Goal: Task Accomplishment & Management: Manage account settings

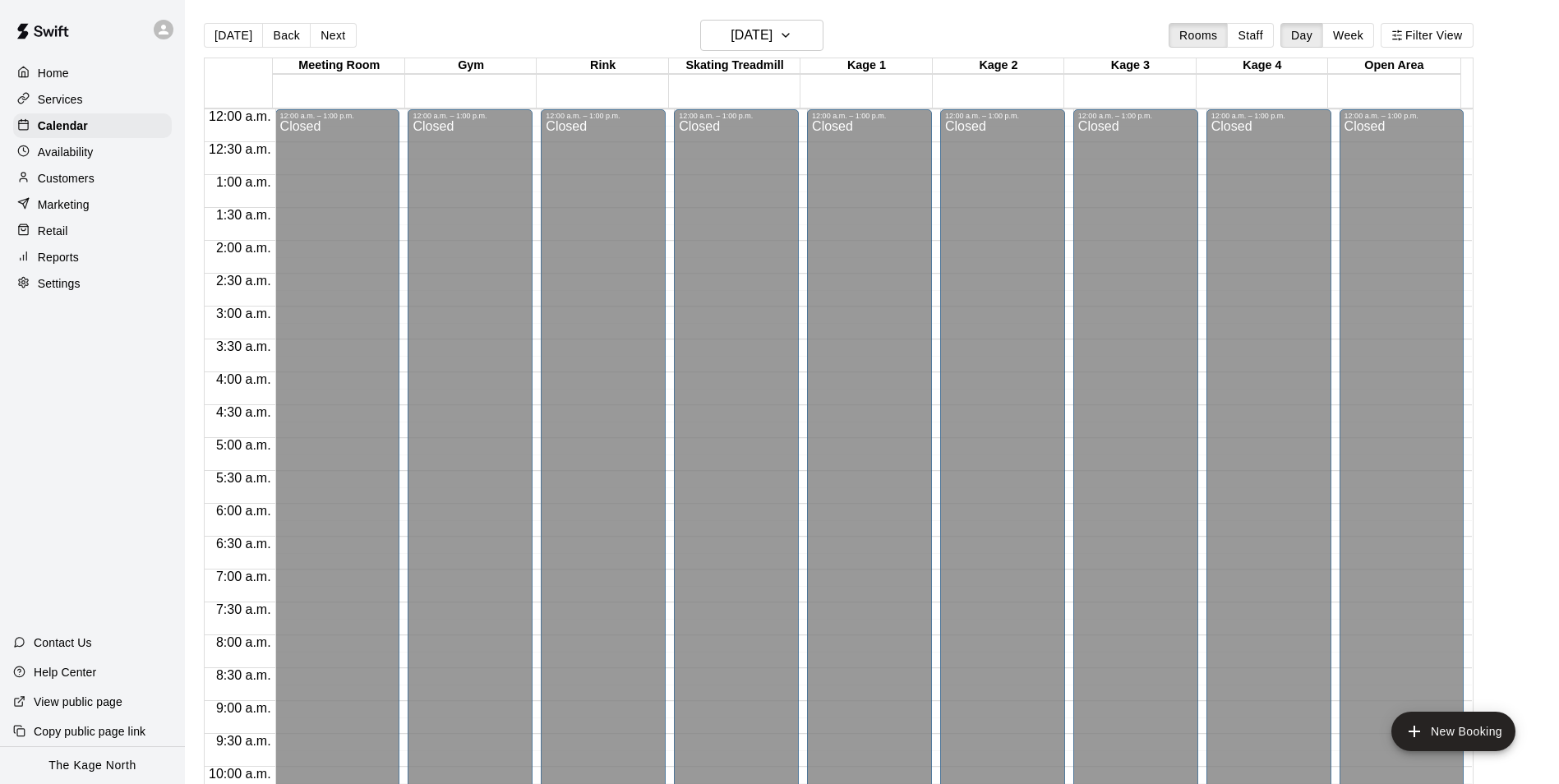
scroll to position [804, 0]
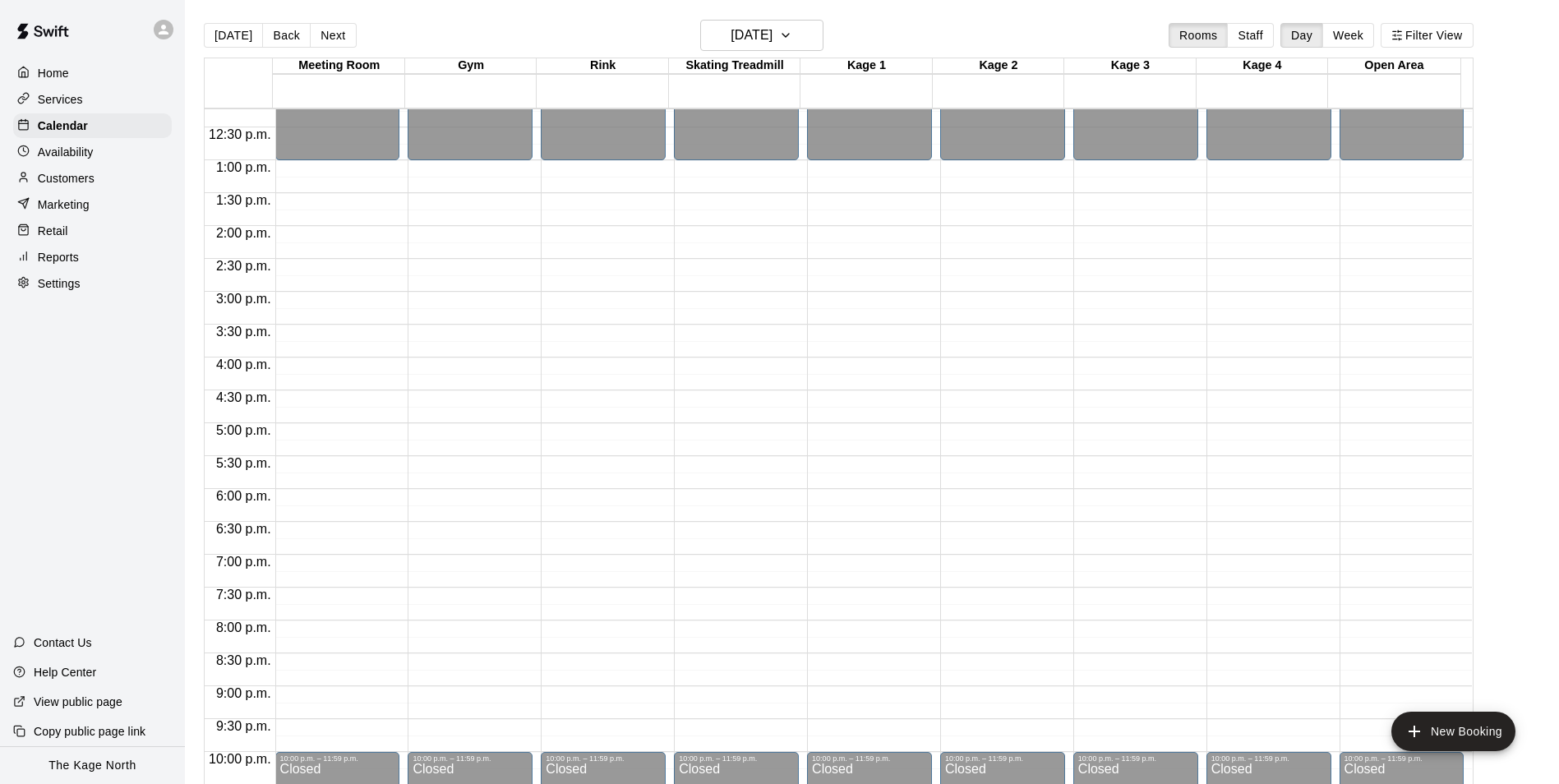
click at [57, 98] on p "Services" at bounding box center [60, 99] width 46 height 17
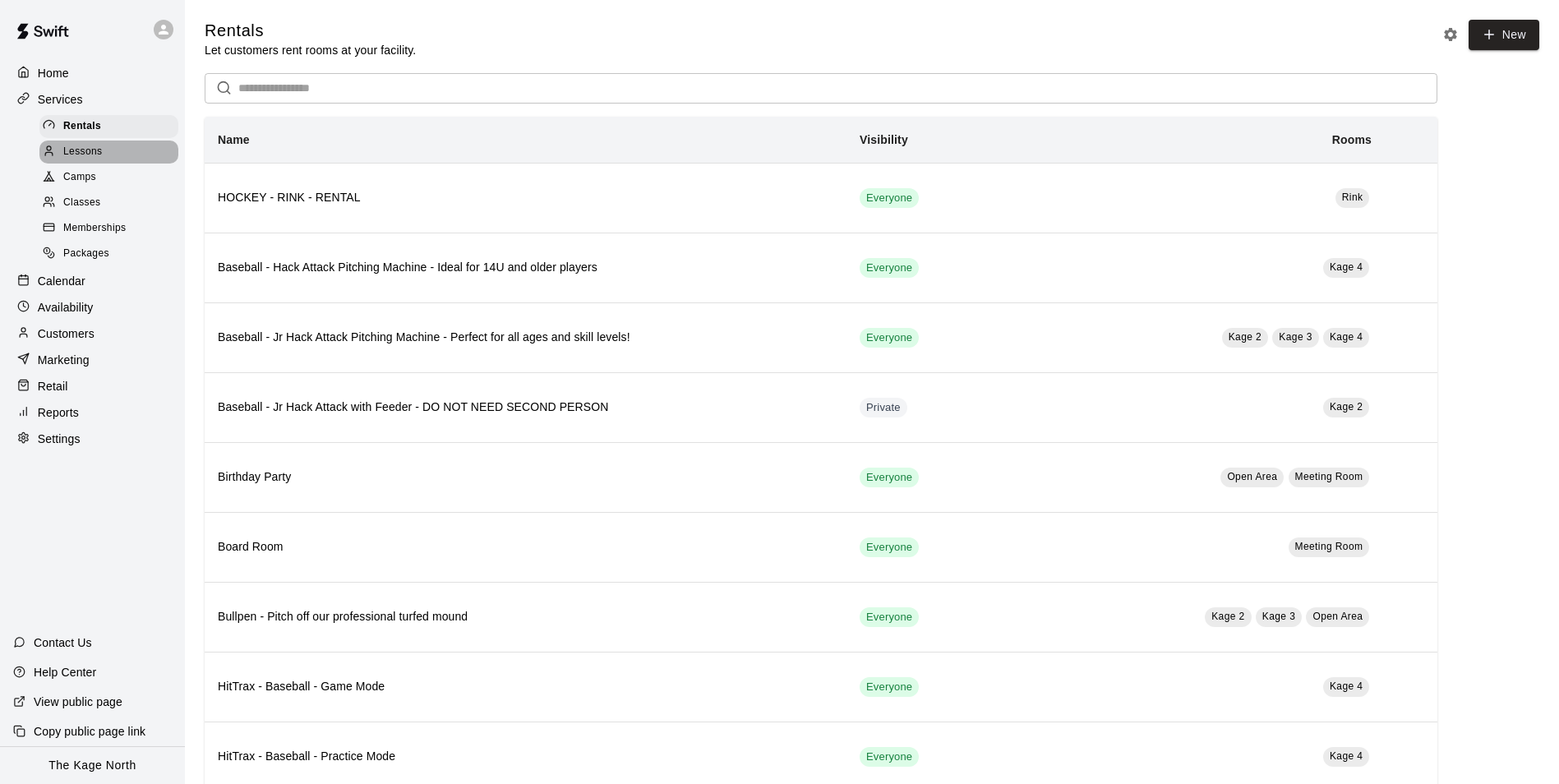
click at [94, 156] on span "Lessons" at bounding box center [83, 152] width 40 height 17
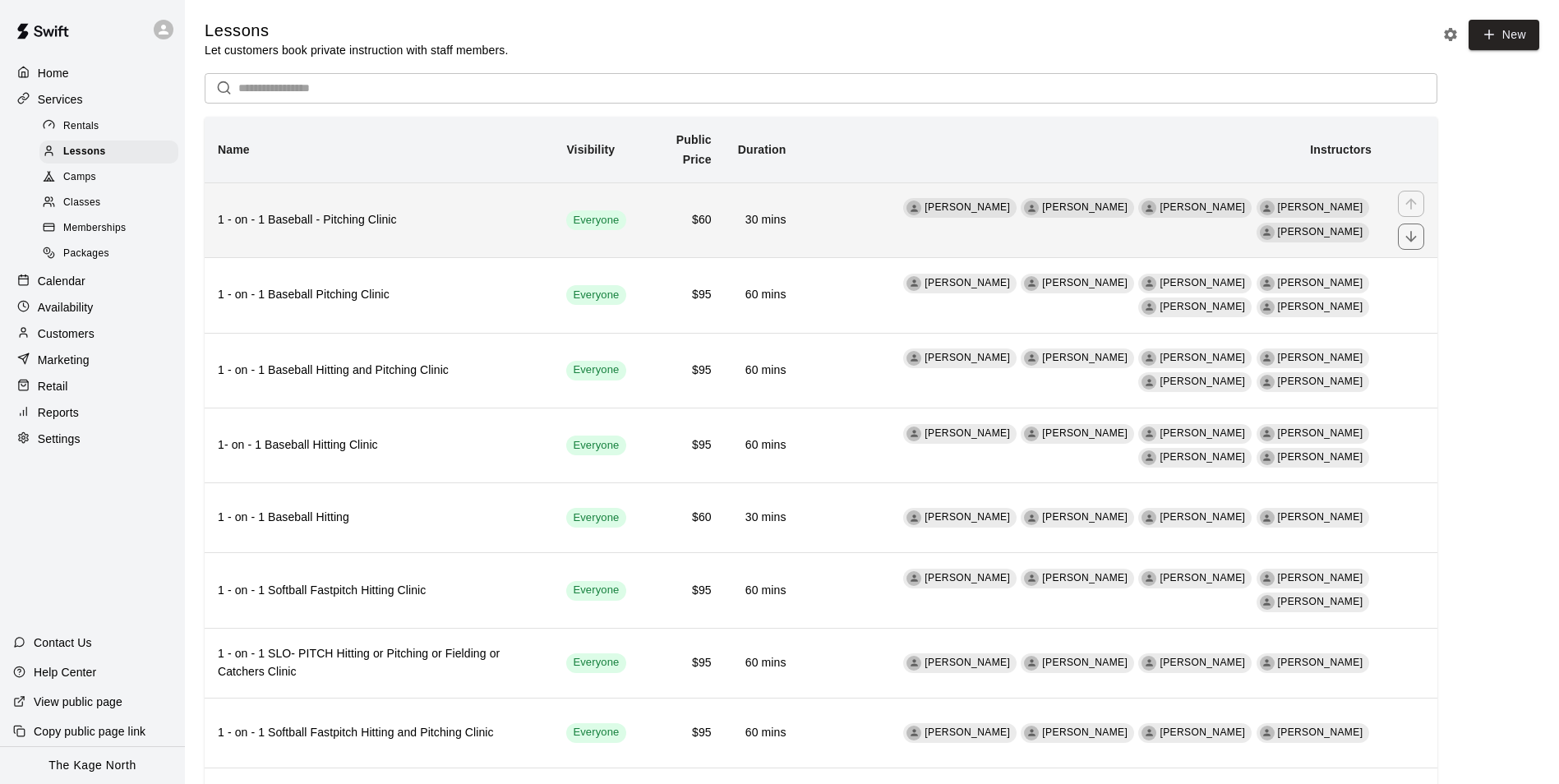
click at [488, 228] on h6 "1 - on - 1 Baseball - Pitching Clinic" at bounding box center [378, 220] width 322 height 18
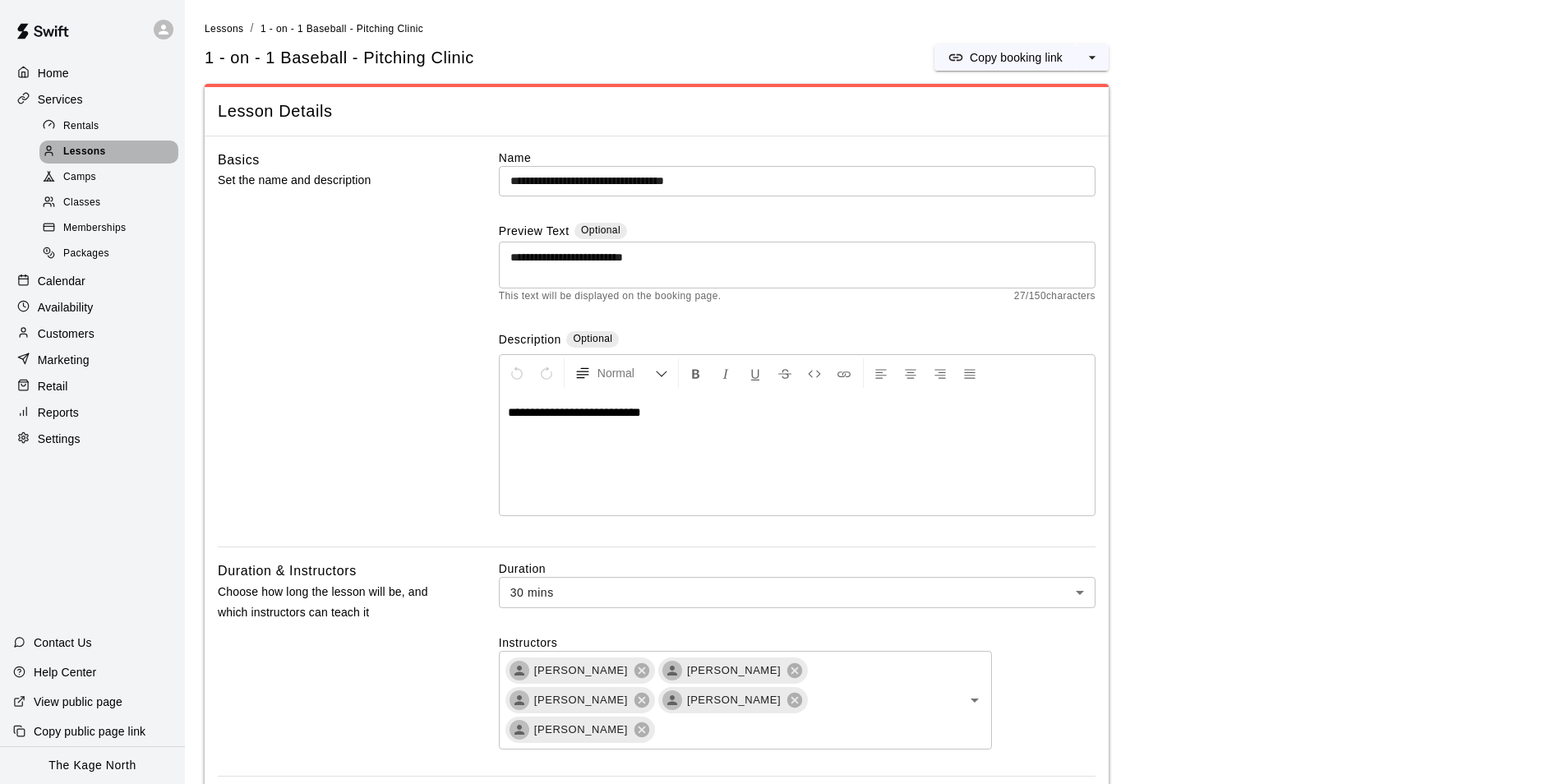
click at [64, 156] on span "Lessons" at bounding box center [84, 152] width 43 height 17
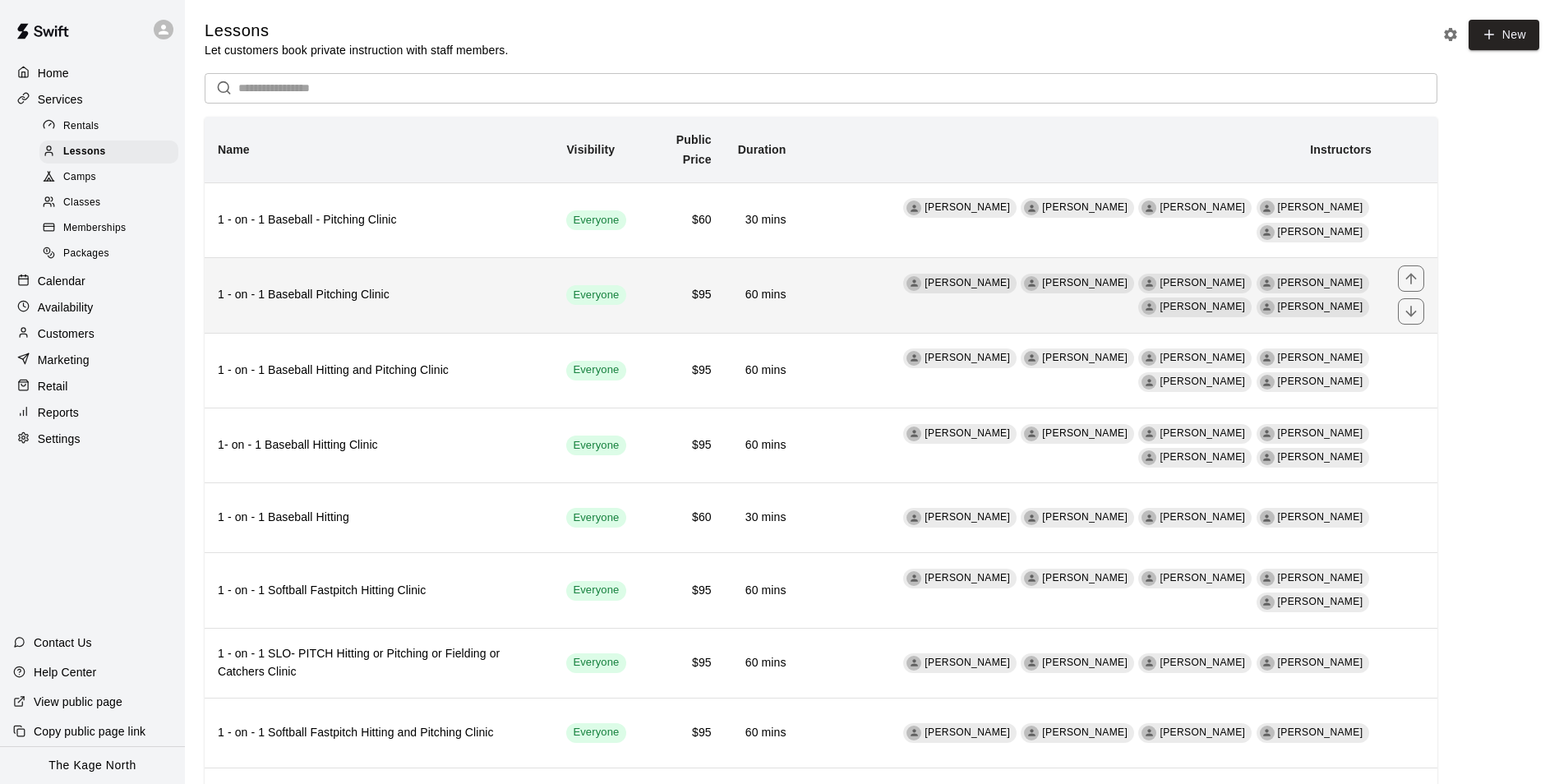
click at [402, 291] on h6 "1 - on - 1 Baseball Pitching Clinic" at bounding box center [378, 296] width 322 height 18
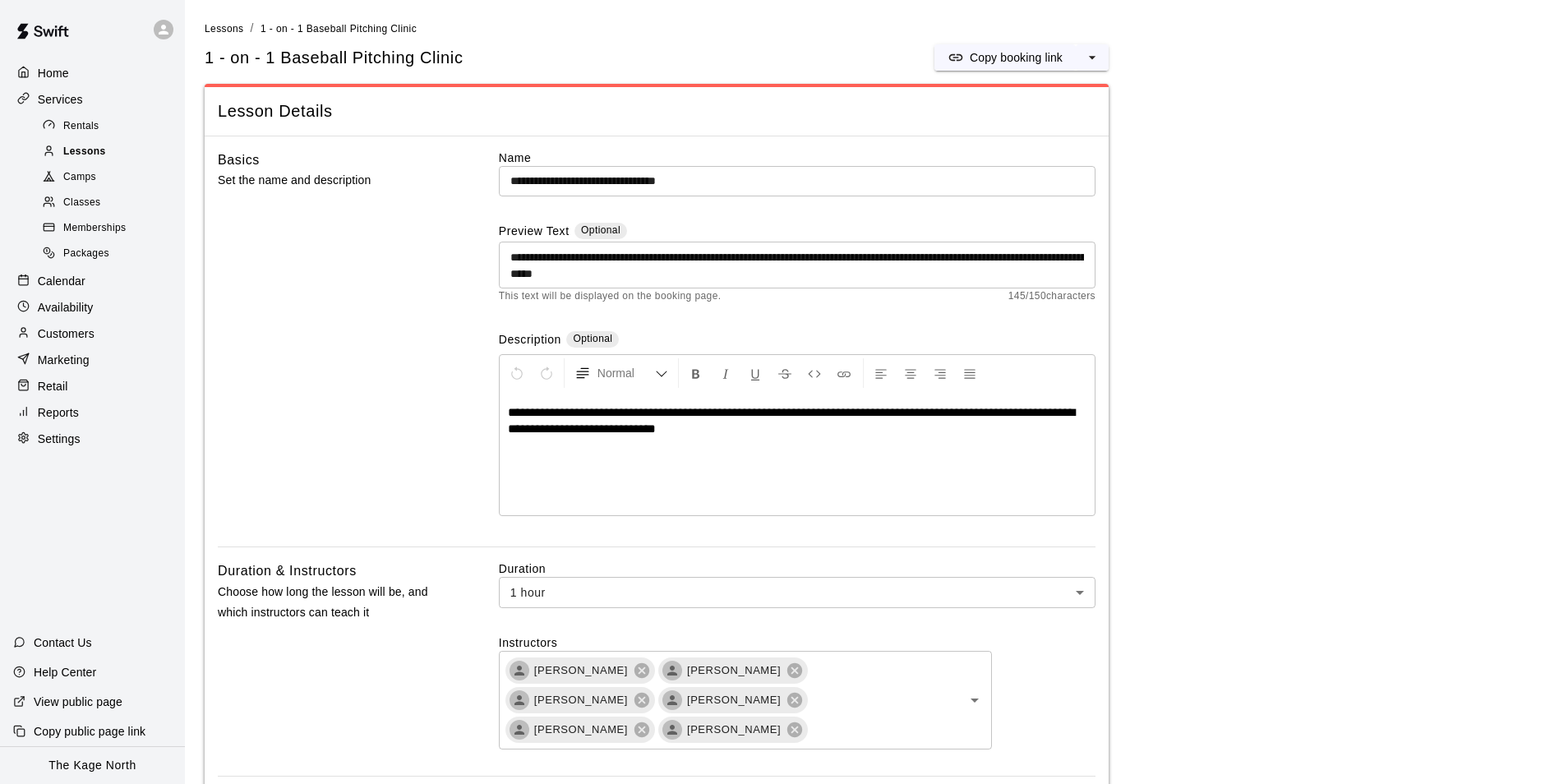
click at [91, 156] on span "Lessons" at bounding box center [84, 152] width 43 height 17
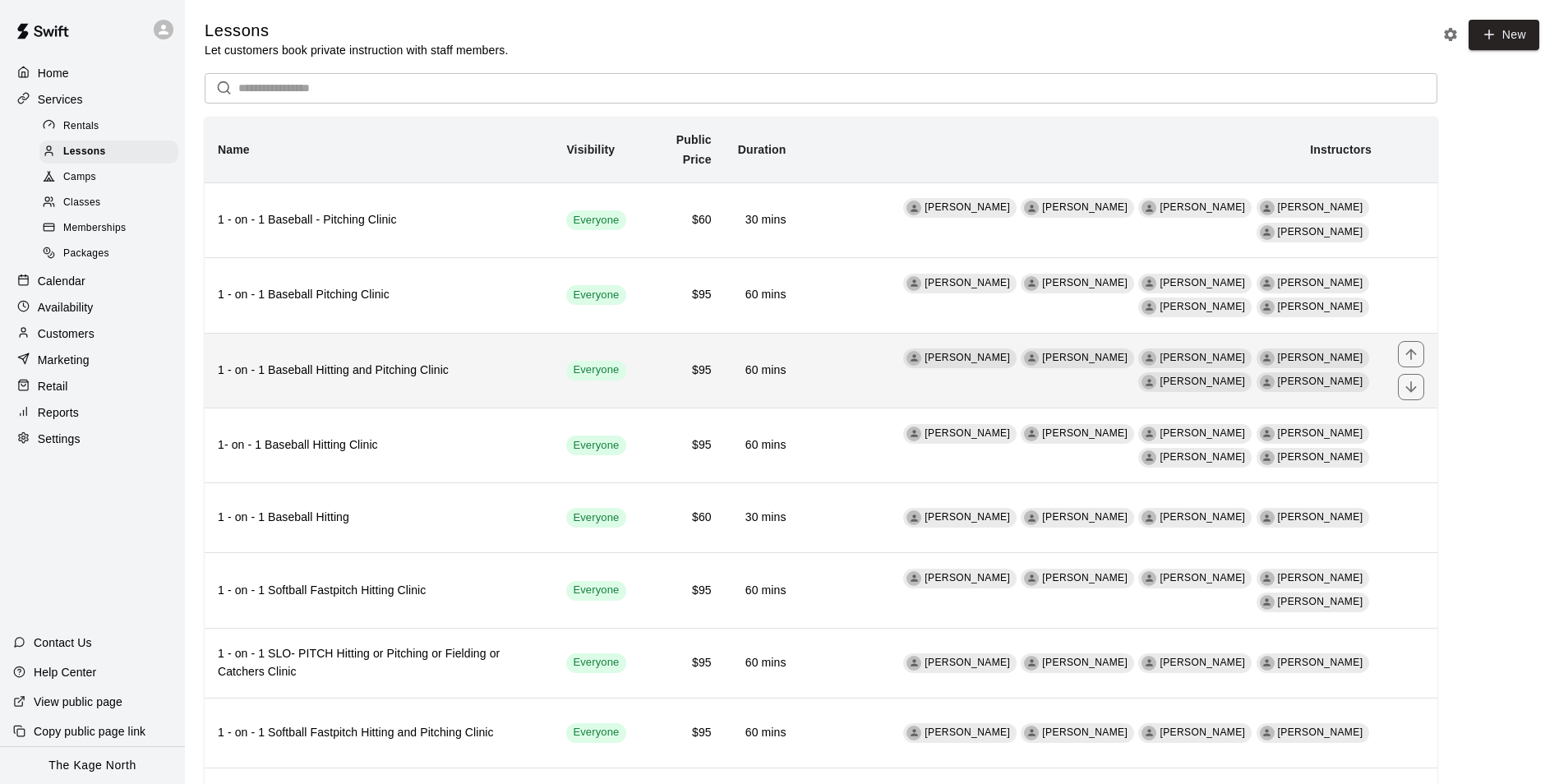
click at [417, 373] on h6 "1 - on - 1 Baseball Hitting and Pitching Clinic" at bounding box center [378, 371] width 322 height 18
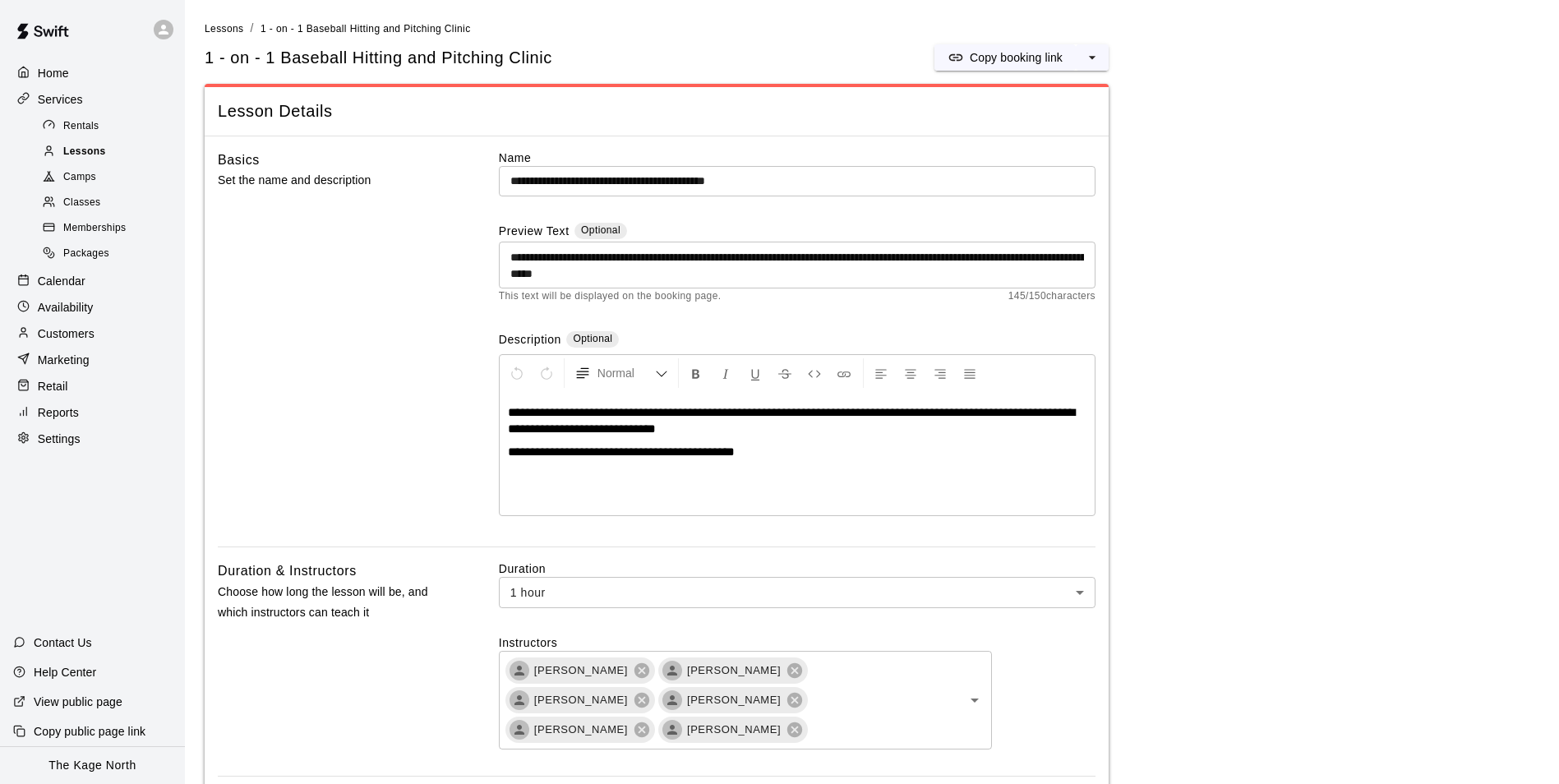
click at [87, 156] on span "Lessons" at bounding box center [84, 152] width 43 height 17
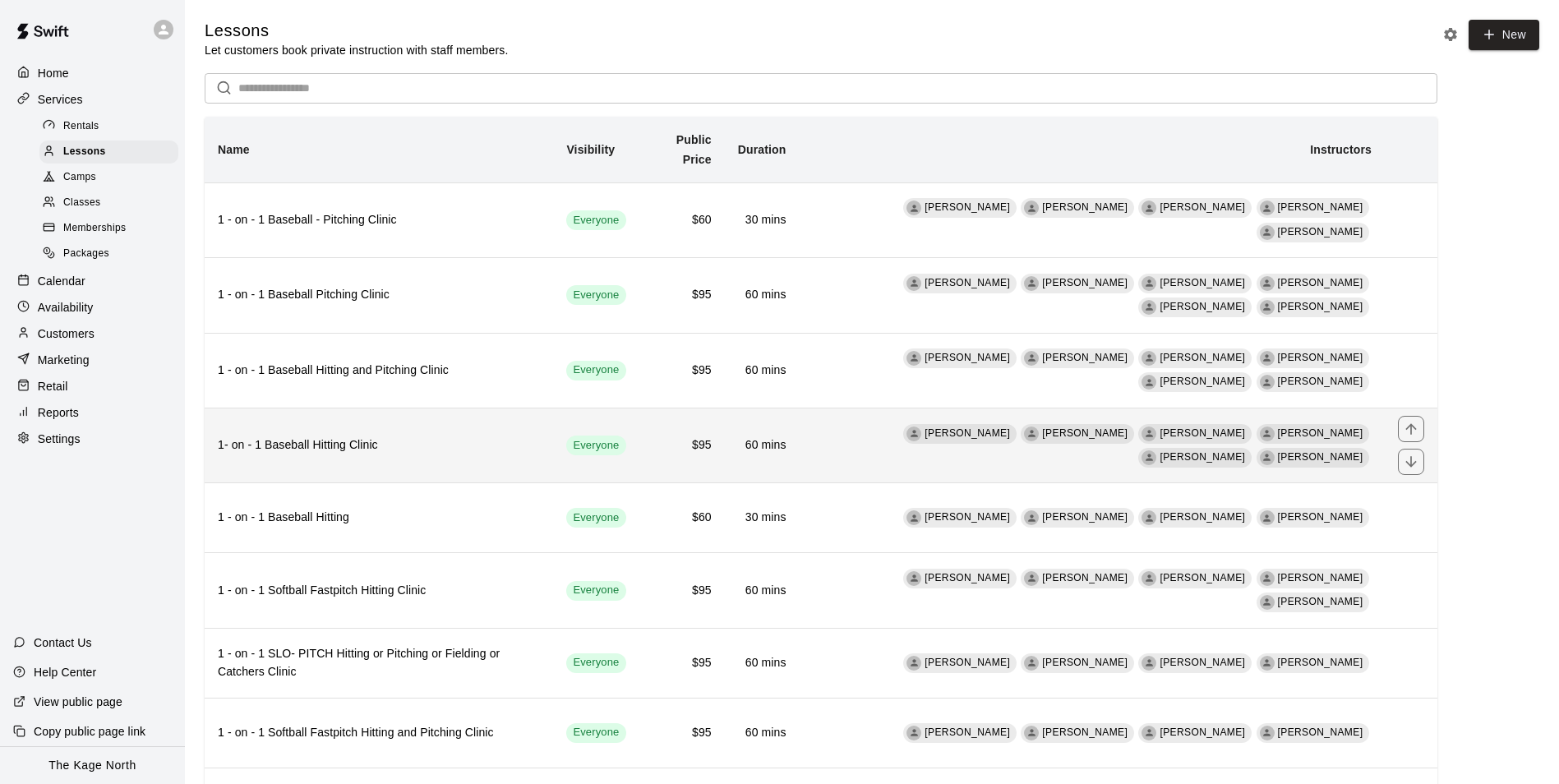
click at [471, 461] on th "1- on - 1 Baseball Hitting Clinic" at bounding box center [378, 445] width 349 height 75
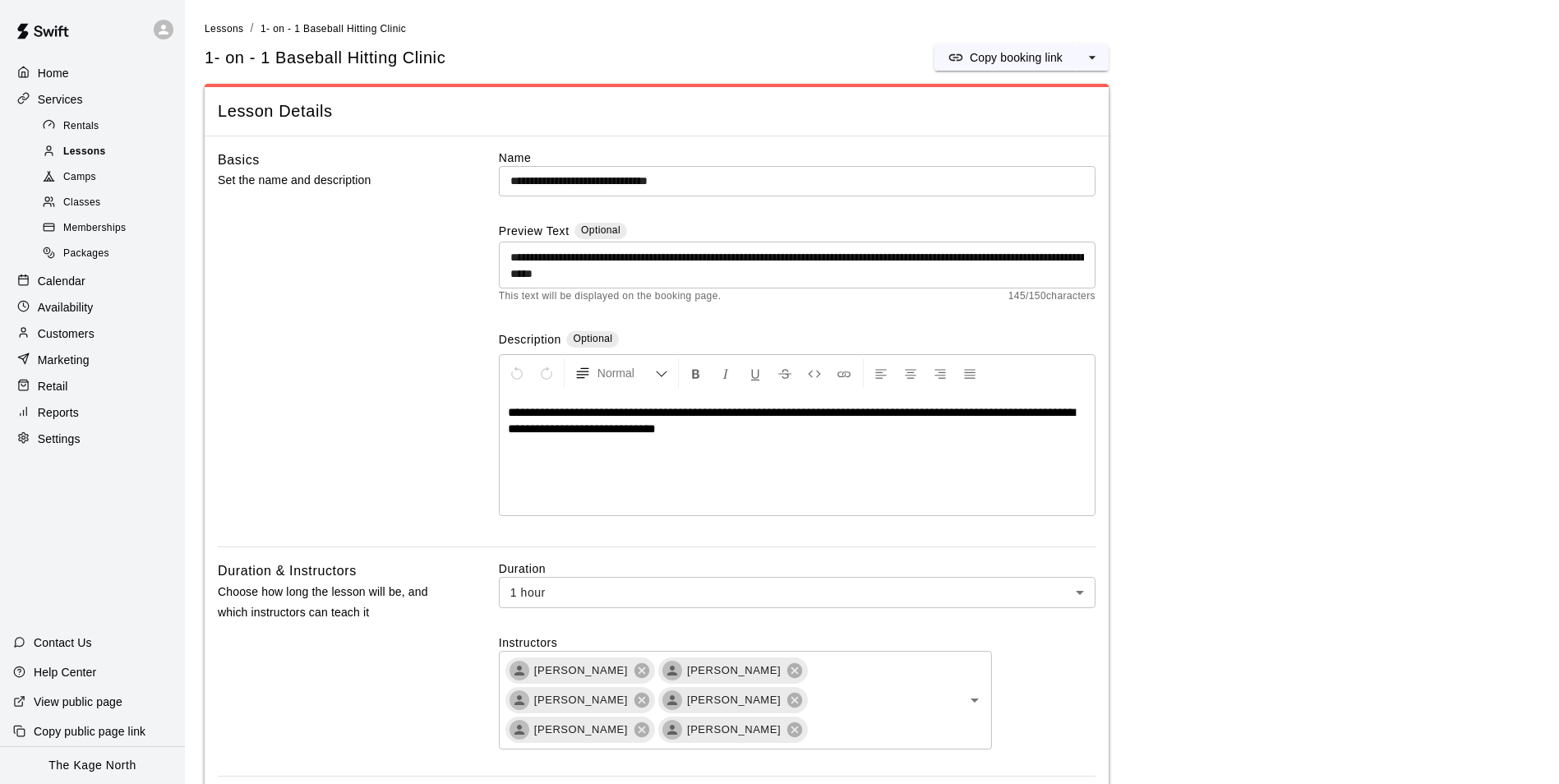
click at [84, 157] on span "Lessons" at bounding box center [84, 152] width 43 height 17
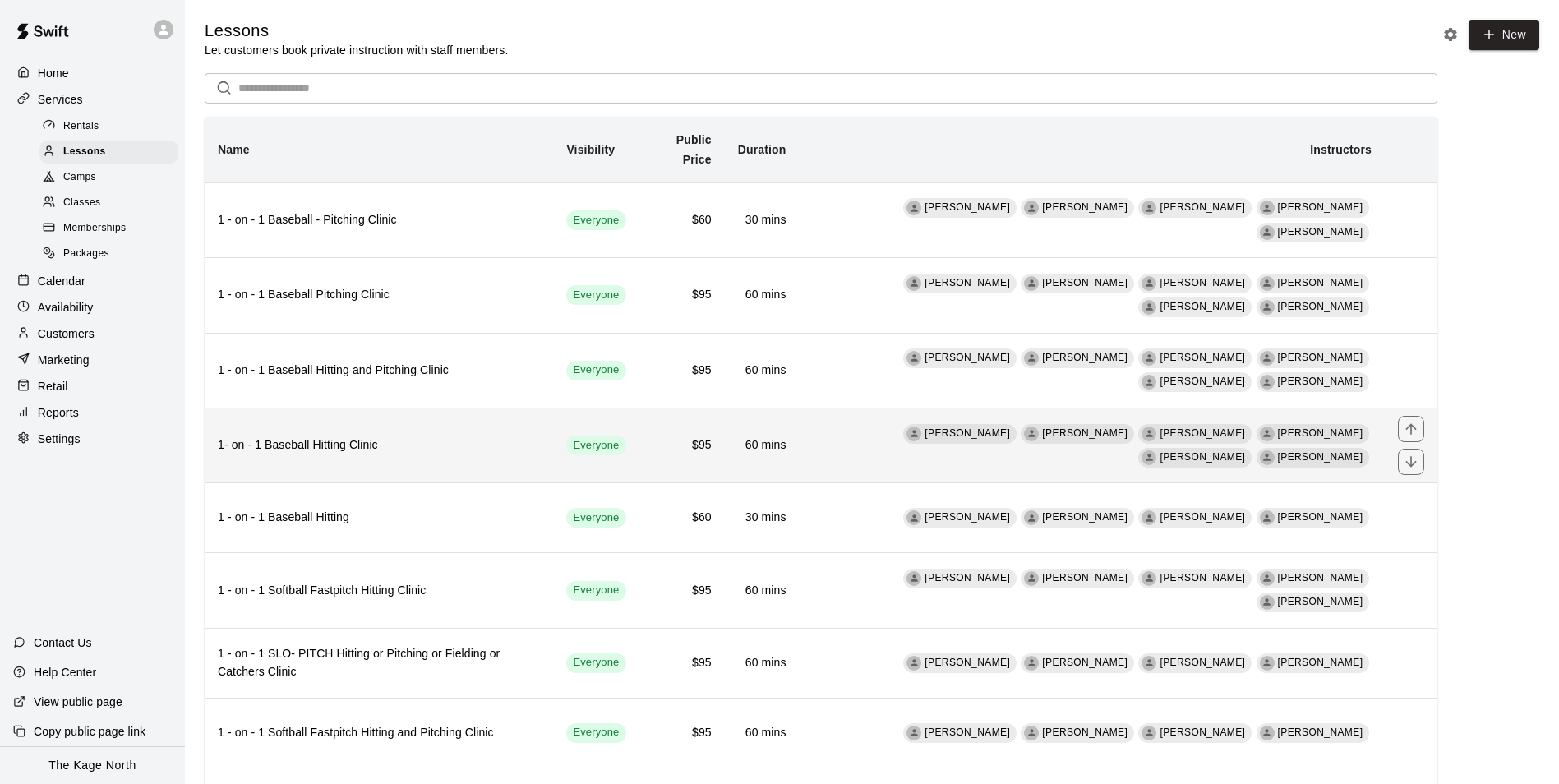
scroll to position [165, 0]
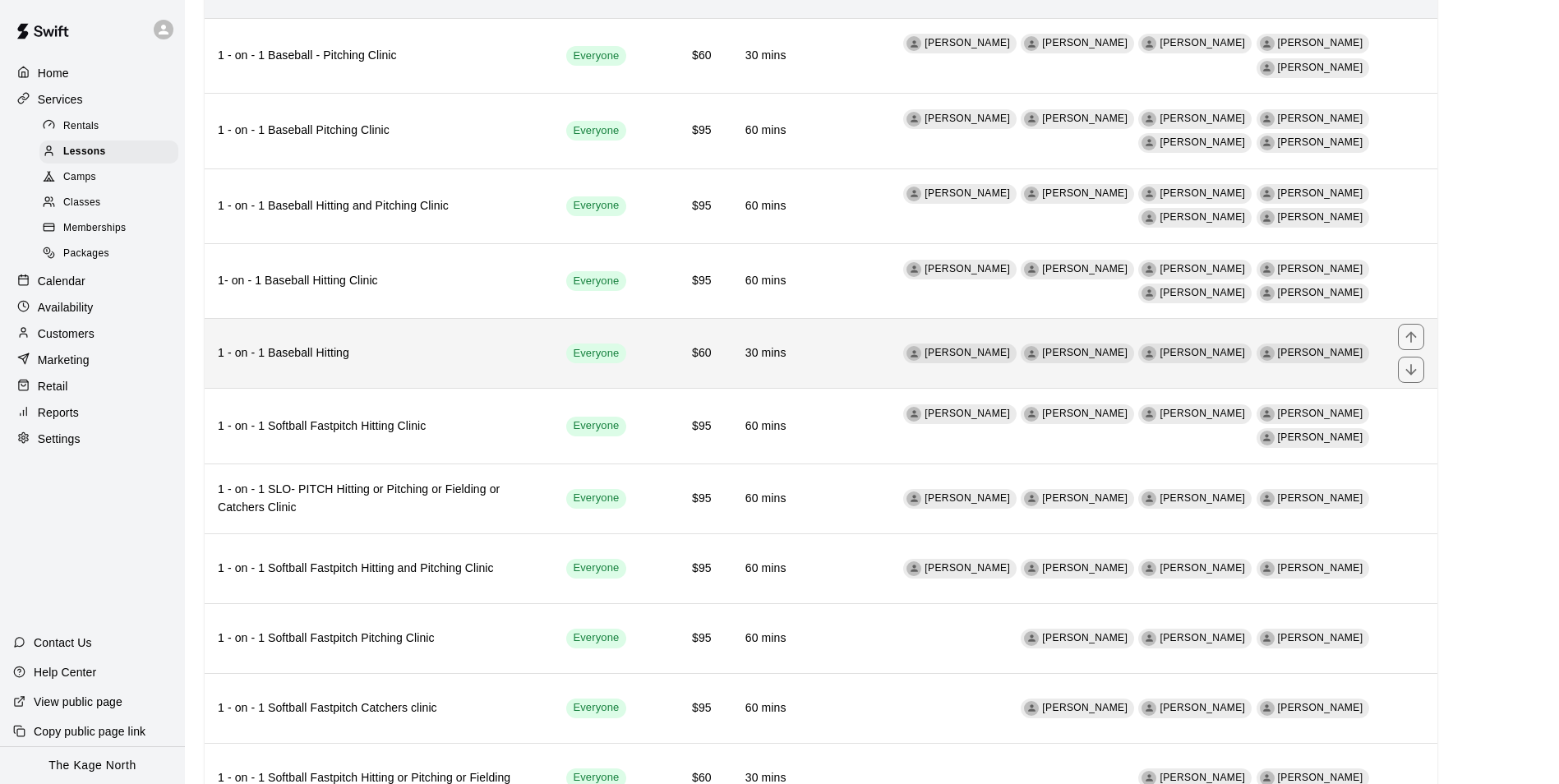
click at [469, 364] on th "1 - on - 1 Baseball Hitting" at bounding box center [378, 354] width 349 height 70
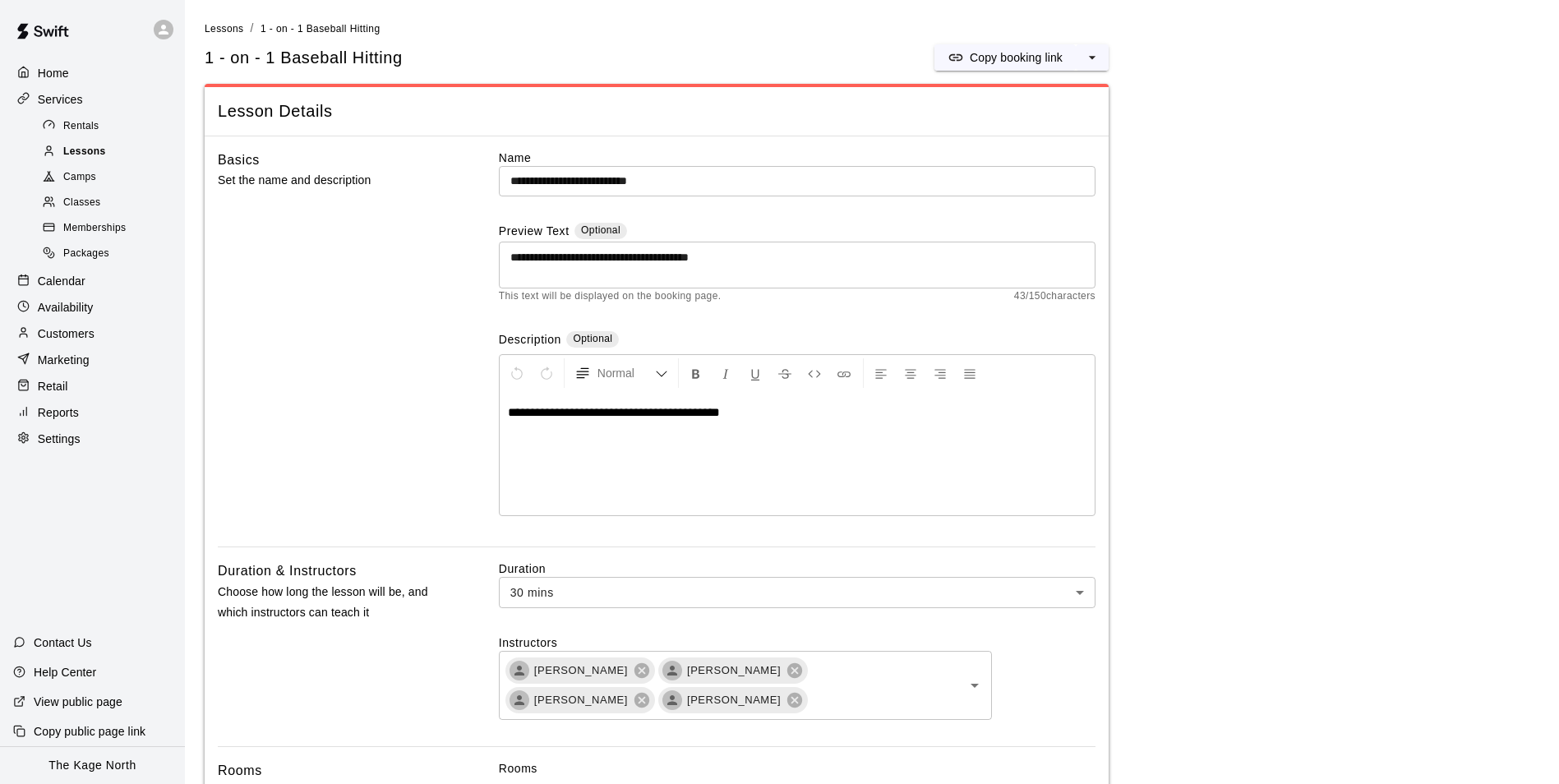
click at [79, 156] on span "Lessons" at bounding box center [84, 152] width 43 height 17
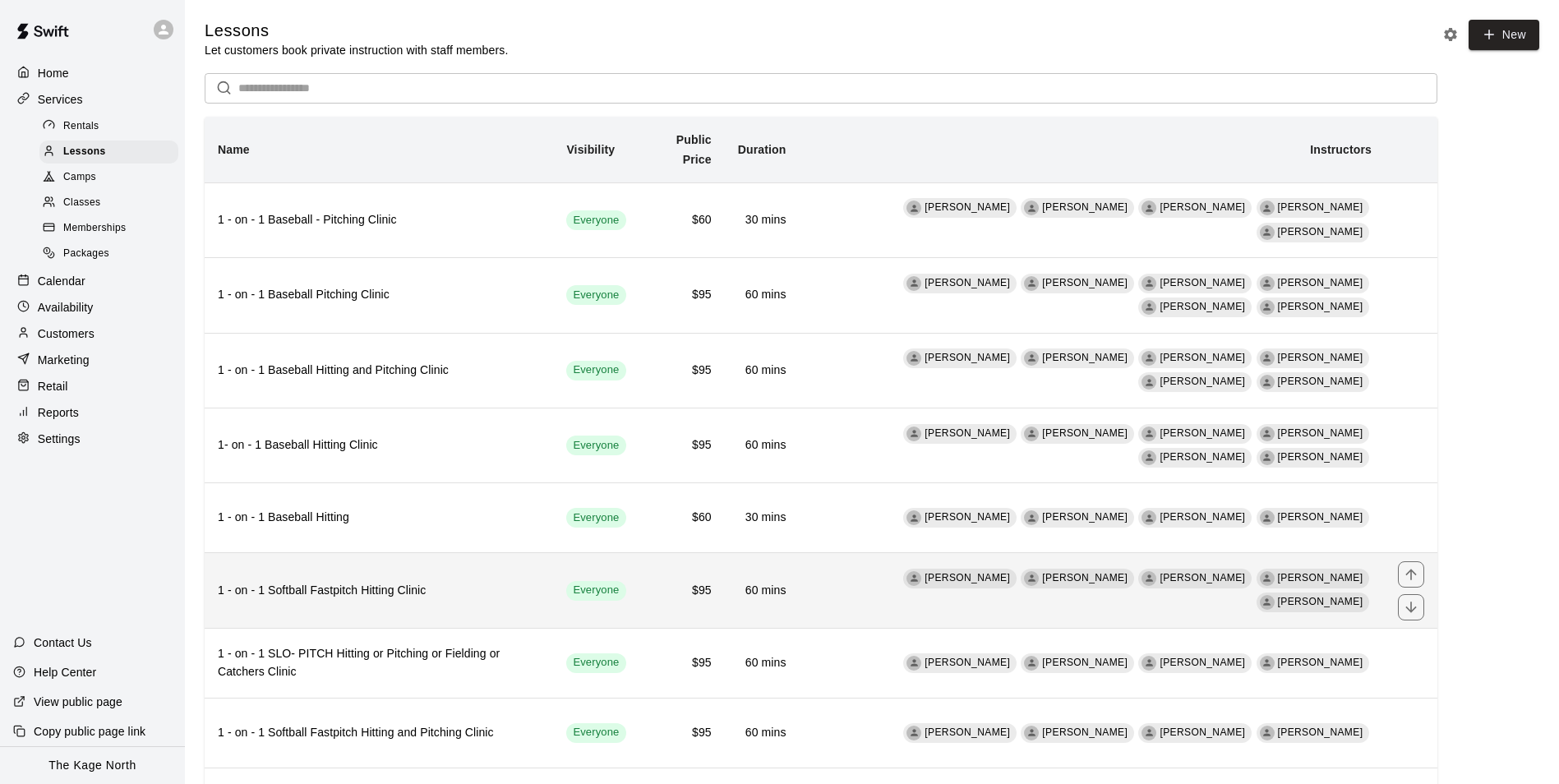
click at [447, 588] on h6 "1 - on - 1 Softball Fastpitch Hitting Clinic" at bounding box center [378, 591] width 322 height 18
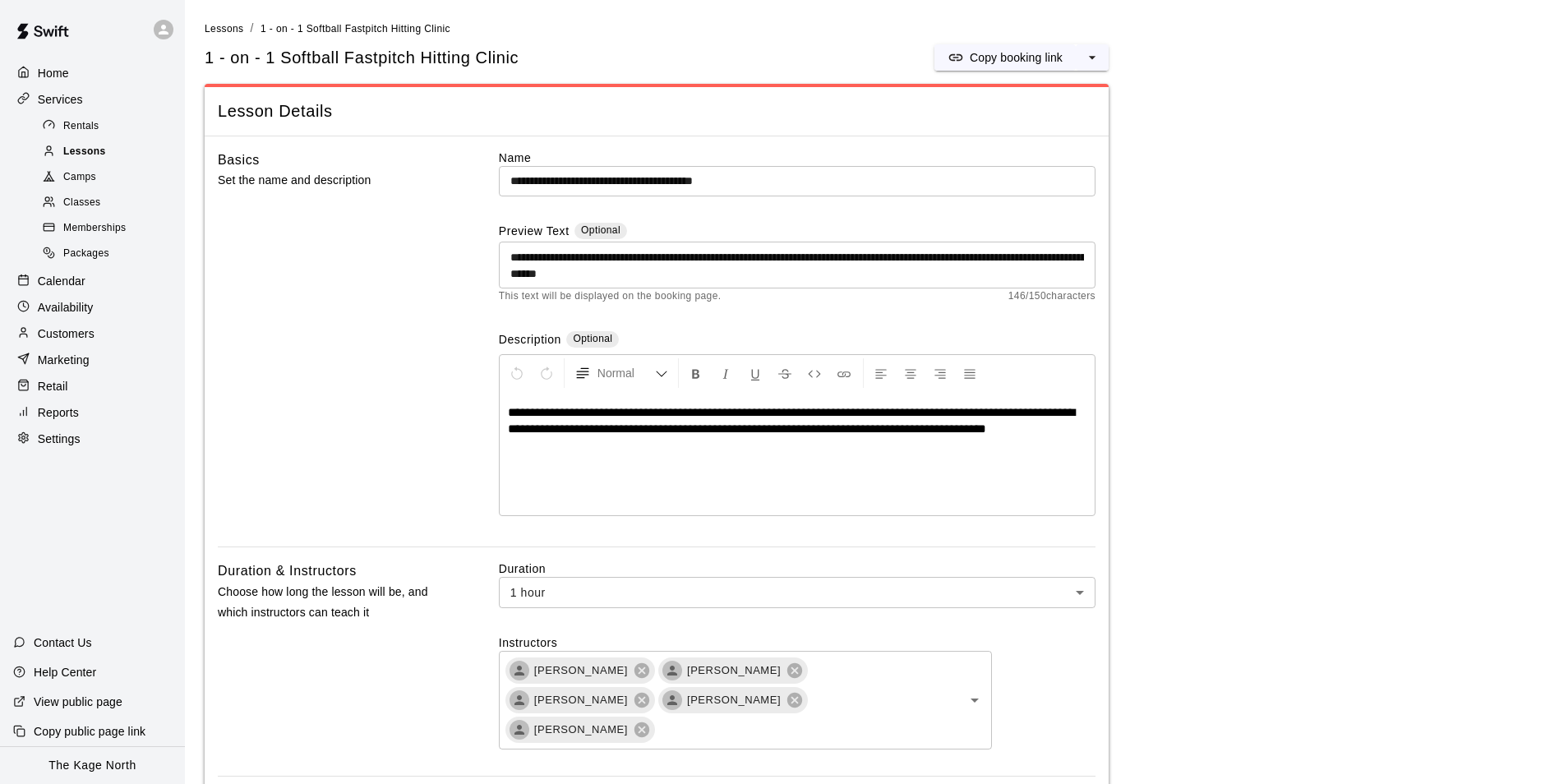
click at [86, 155] on span "Lessons" at bounding box center [84, 152] width 43 height 17
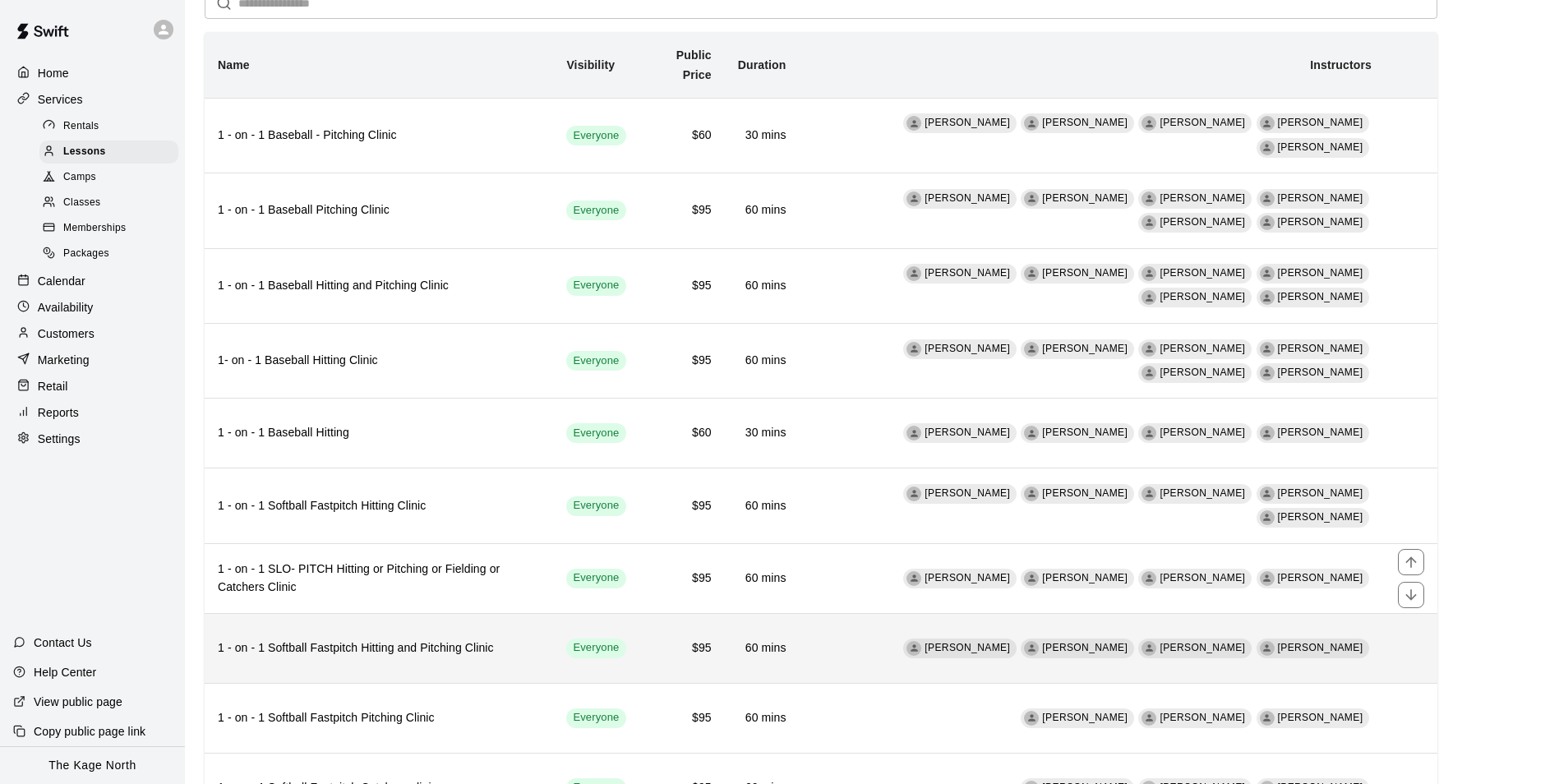
scroll to position [247, 0]
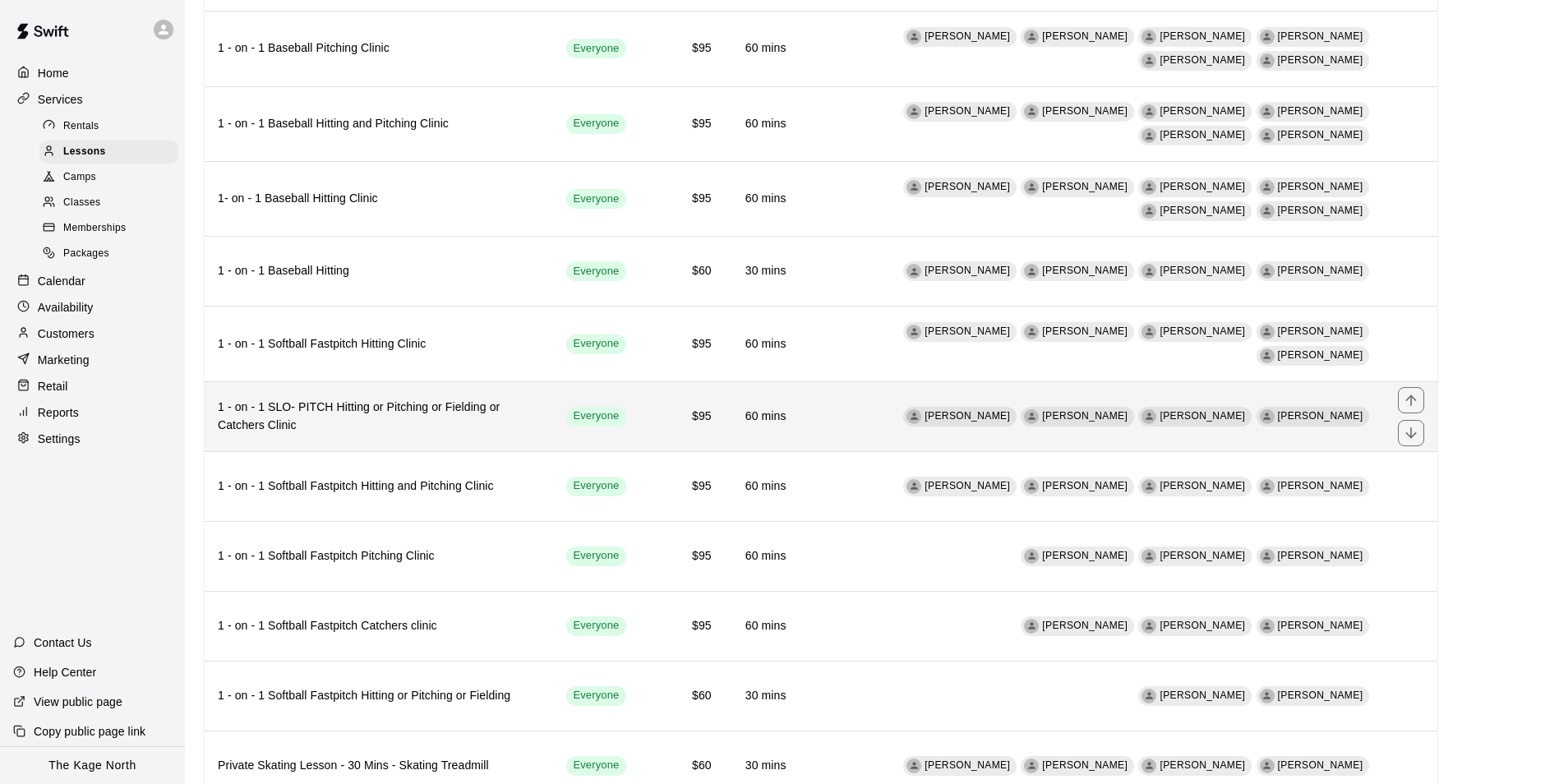
click at [444, 414] on h6 "1 - on - 1 SLO- PITCH Hitting or Pitching or Fielding or Catchers Clinic" at bounding box center [378, 417] width 322 height 36
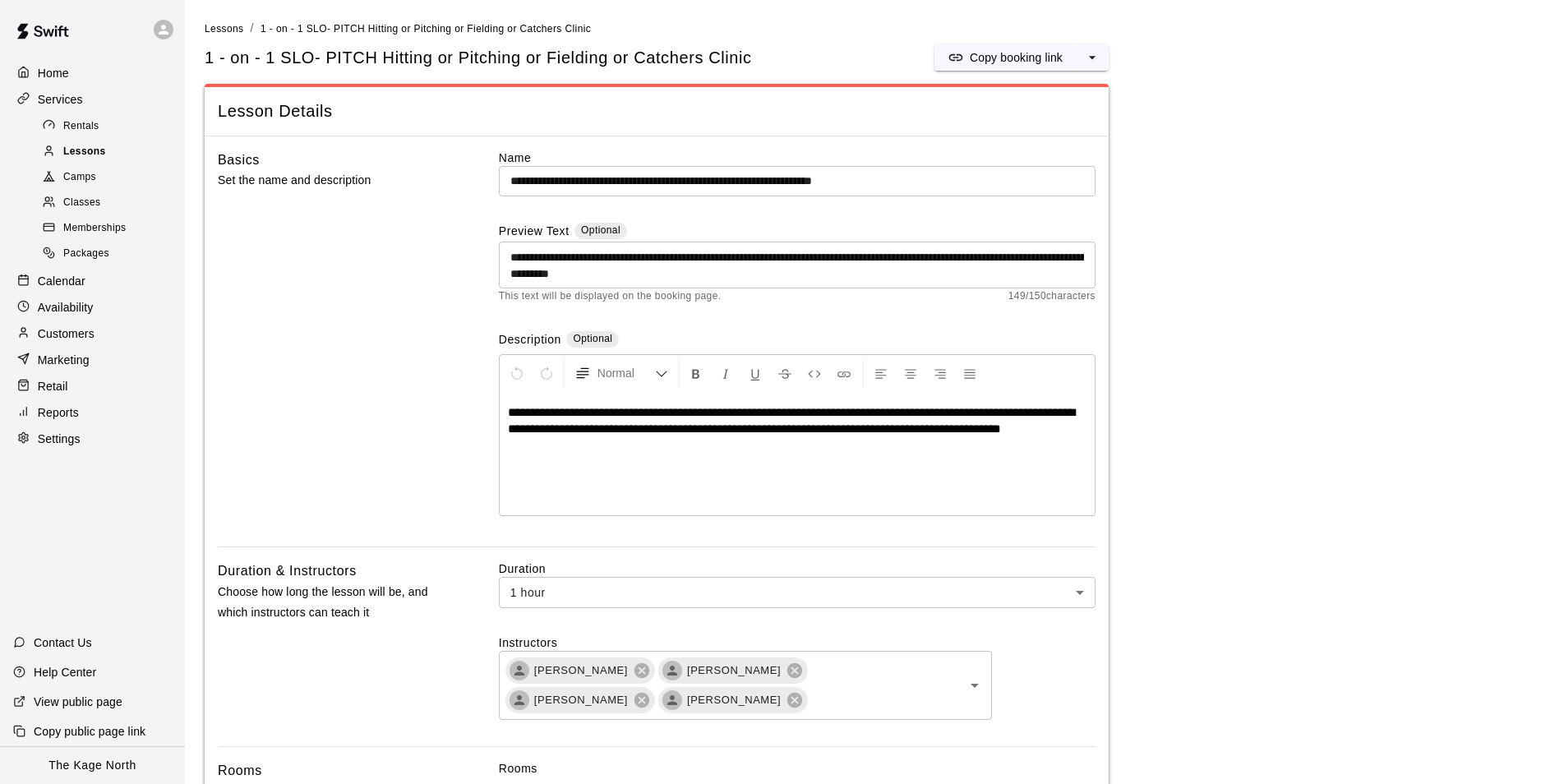
click at [88, 152] on span "Lessons" at bounding box center [84, 152] width 43 height 17
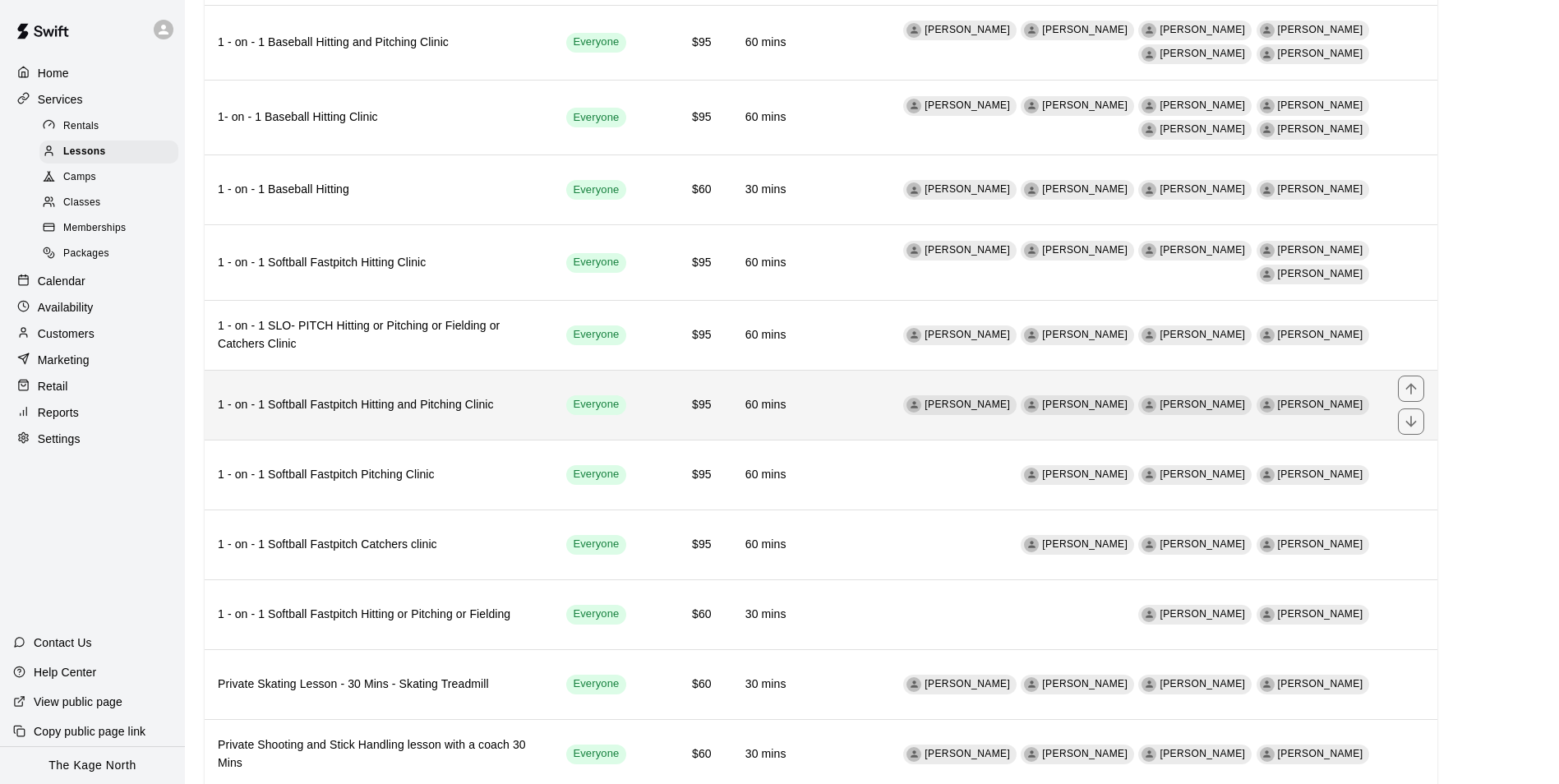
scroll to position [329, 0]
click at [471, 396] on h6 "1 - on - 1 Softball Fastpitch Hitting and Pitching Clinic" at bounding box center [378, 405] width 322 height 18
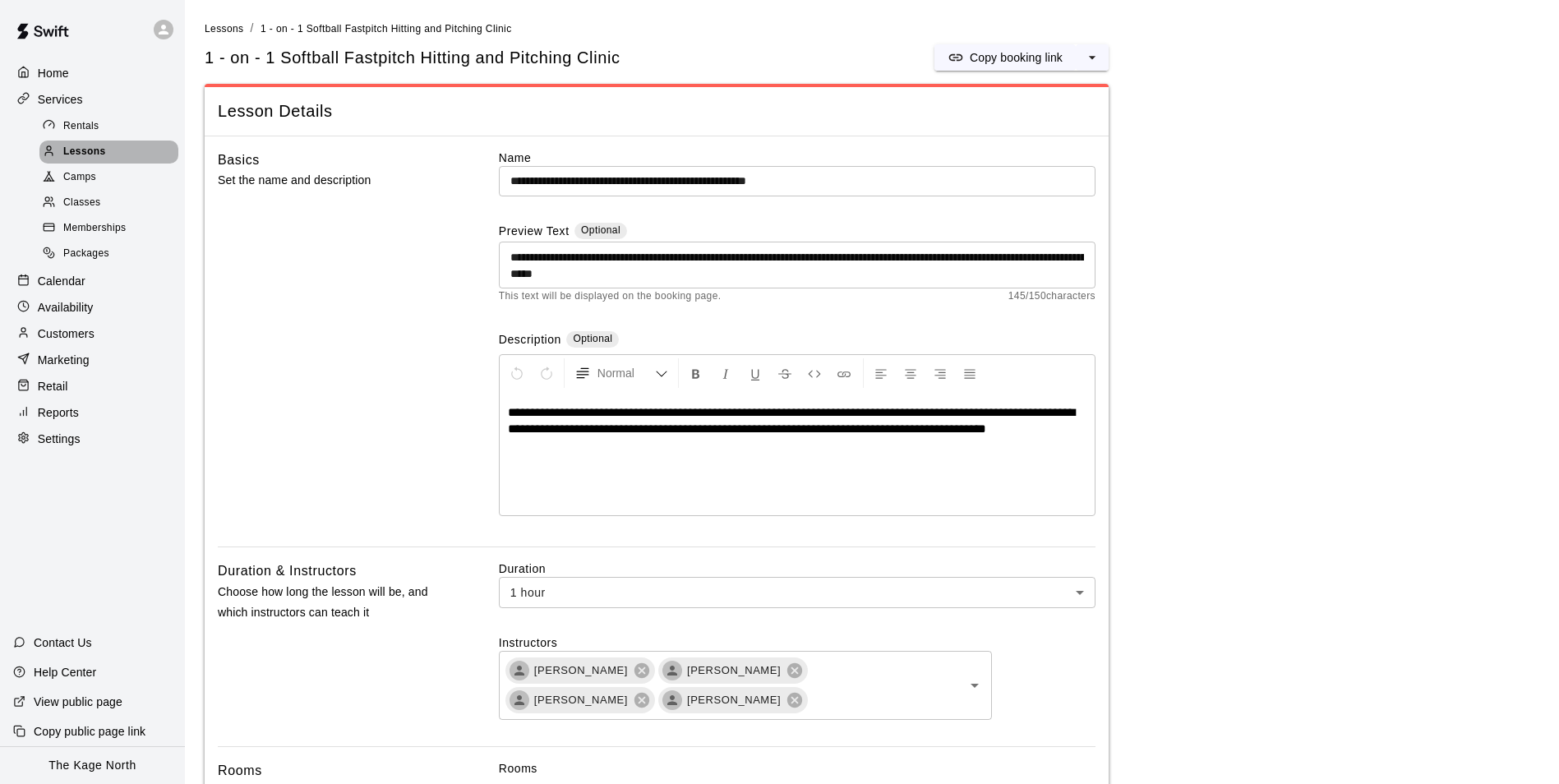
click at [96, 156] on span "Lessons" at bounding box center [84, 152] width 43 height 17
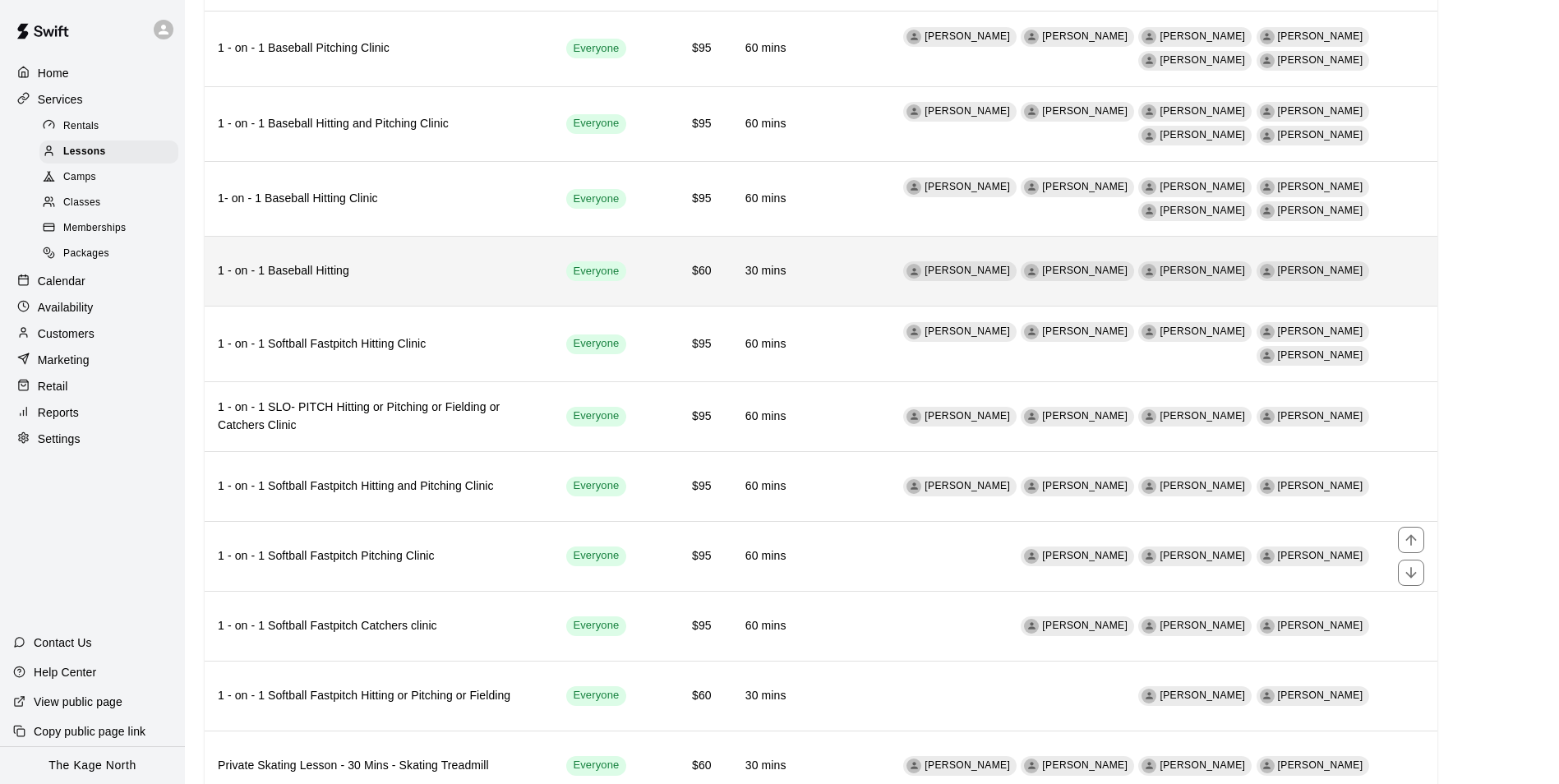
scroll to position [411, 0]
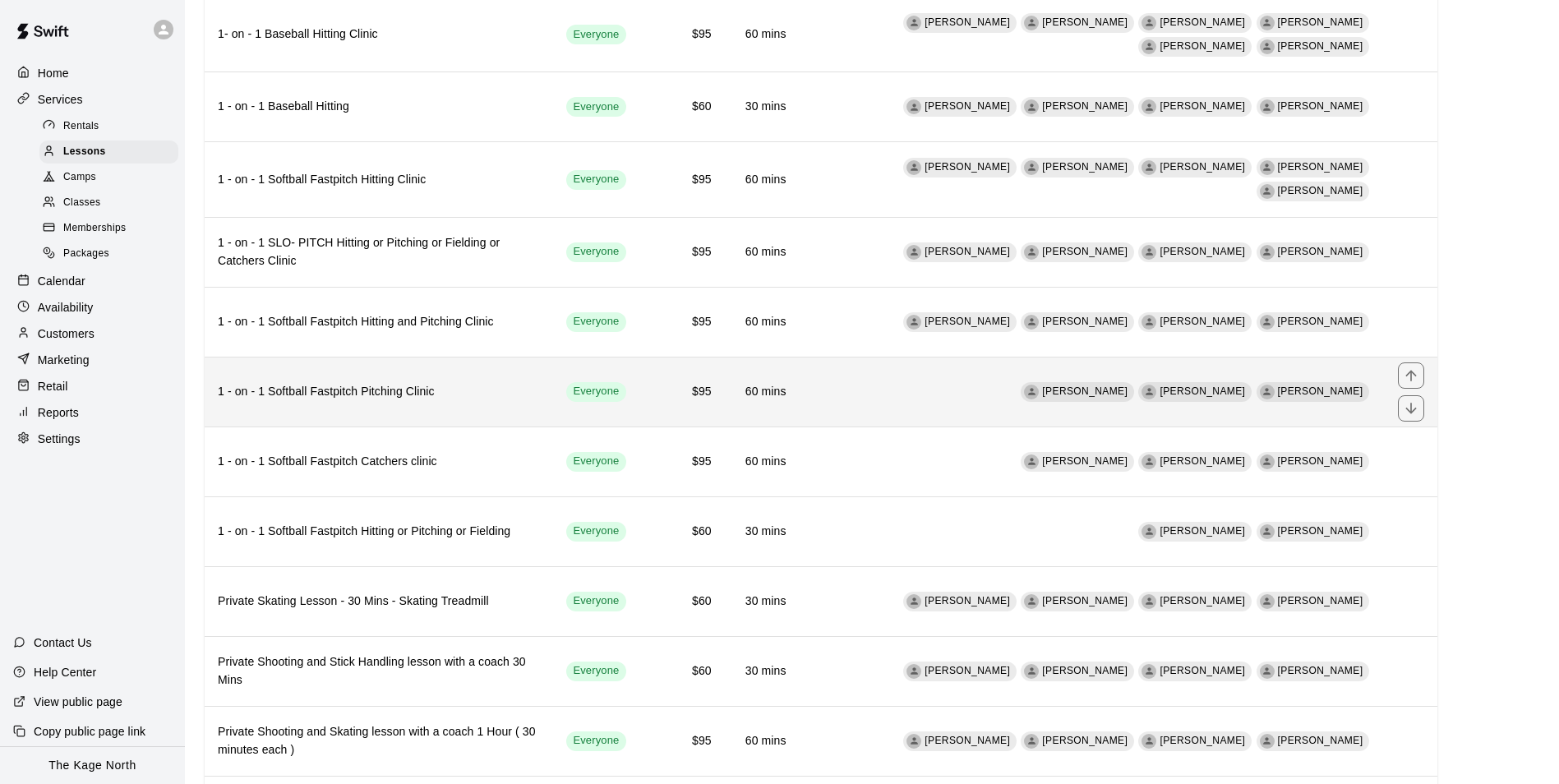
click at [435, 394] on th "1 - on - 1 Softball Fastpitch Pitching Clinic" at bounding box center [378, 392] width 349 height 70
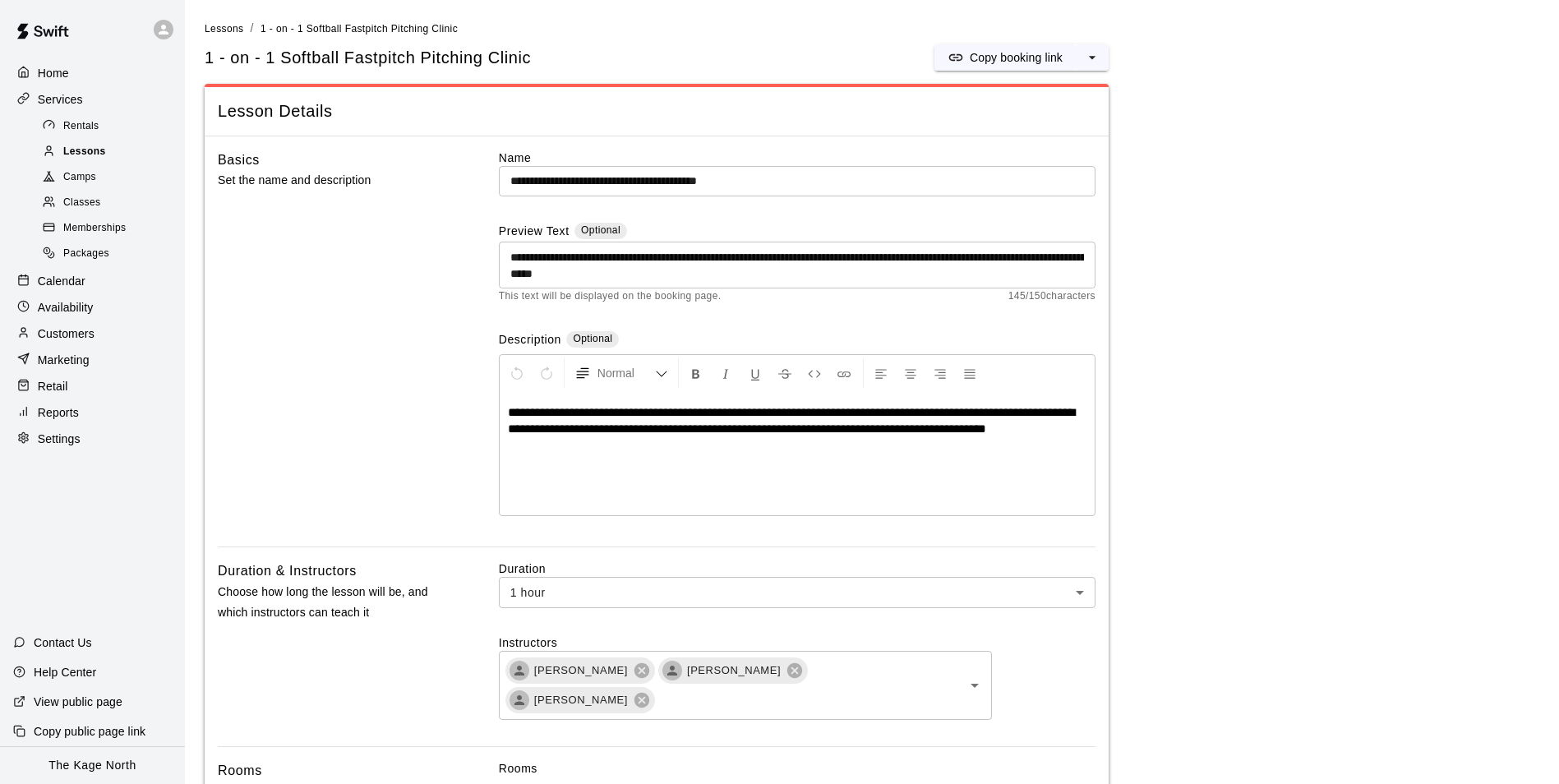
click at [86, 152] on span "Lessons" at bounding box center [84, 152] width 43 height 17
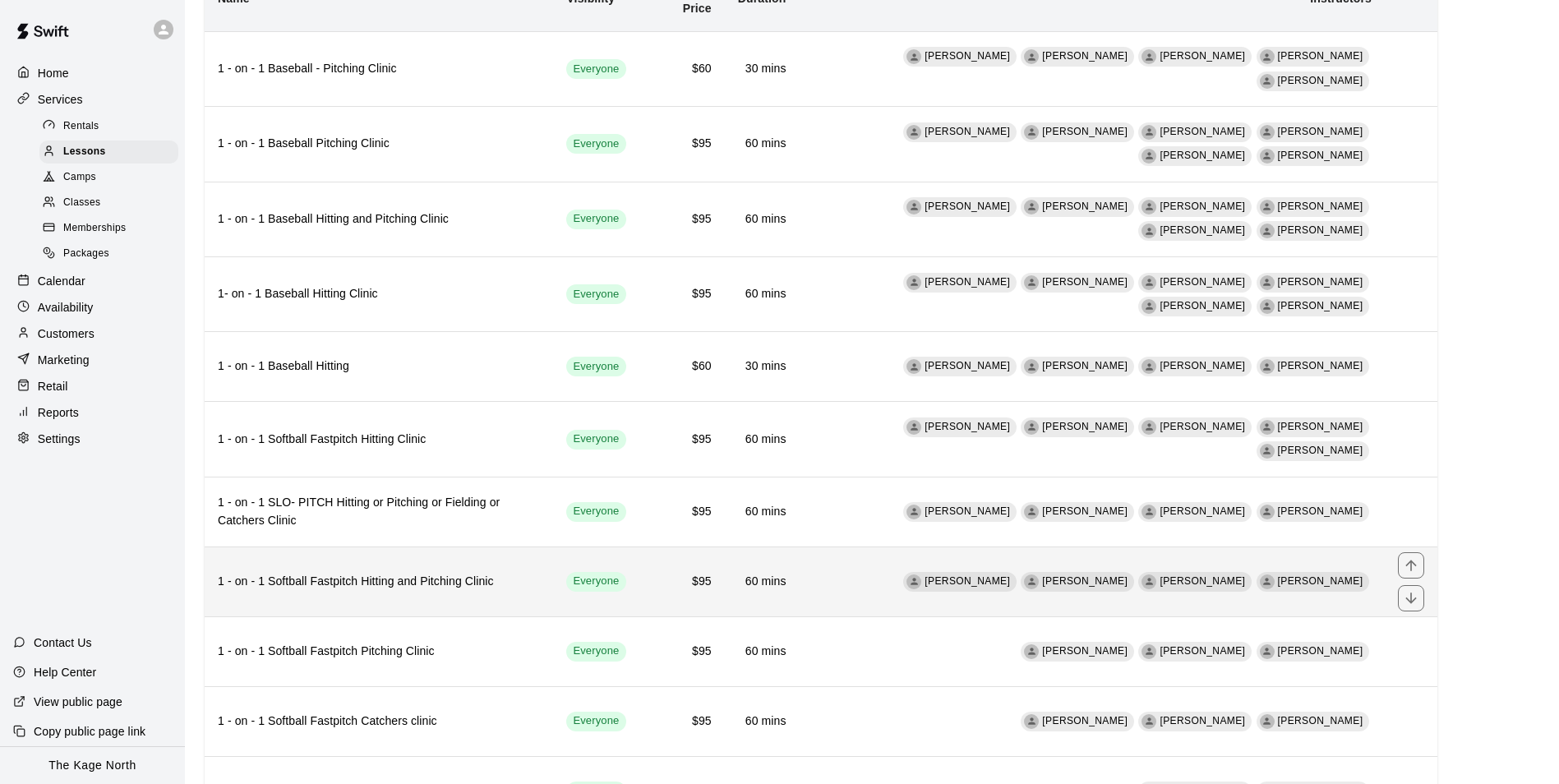
scroll to position [247, 0]
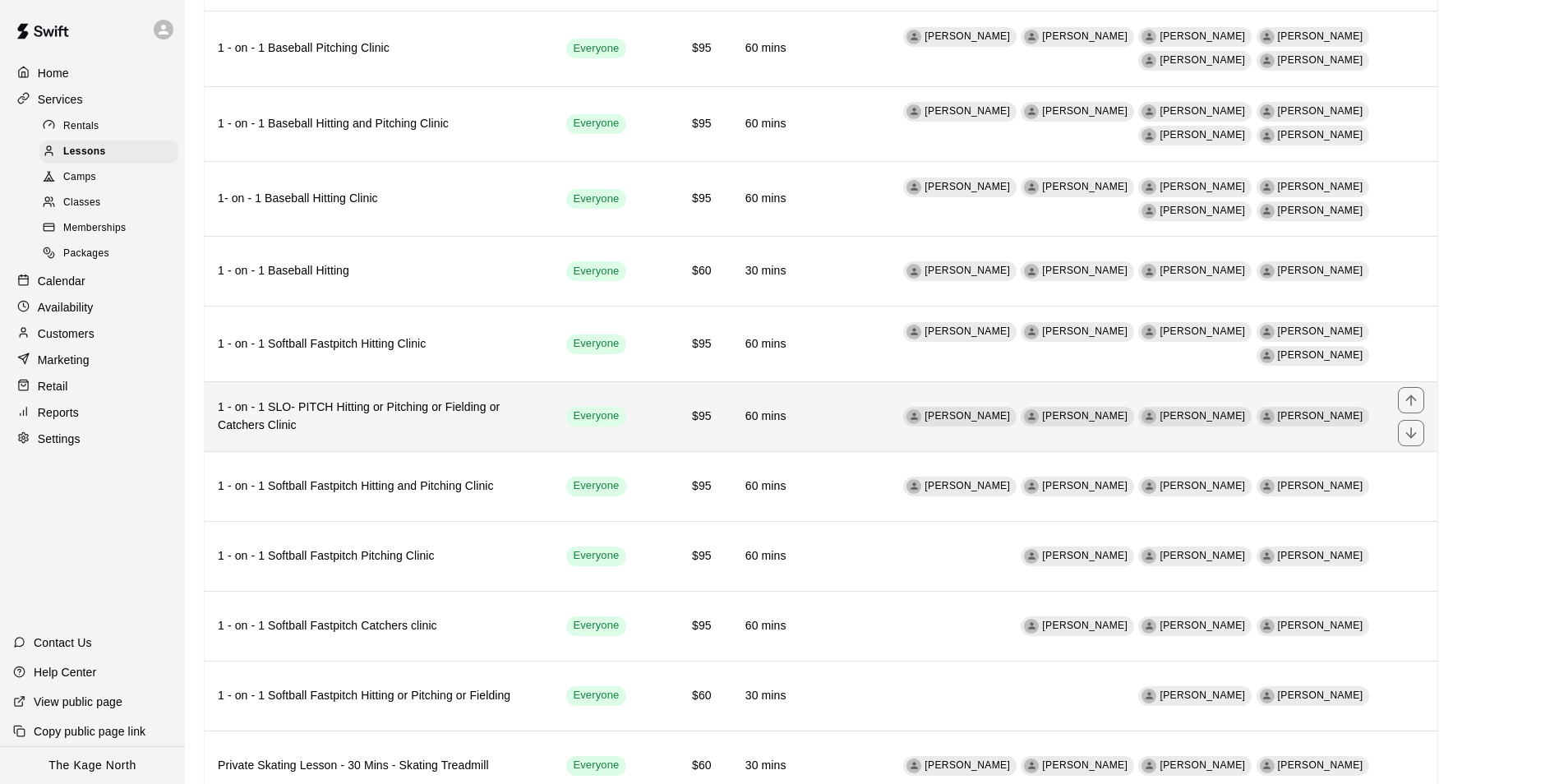
click at [457, 420] on th "1 - on - 1 SLO- PITCH Hitting or Pitching or Fielding or Catchers Clinic" at bounding box center [378, 416] width 349 height 70
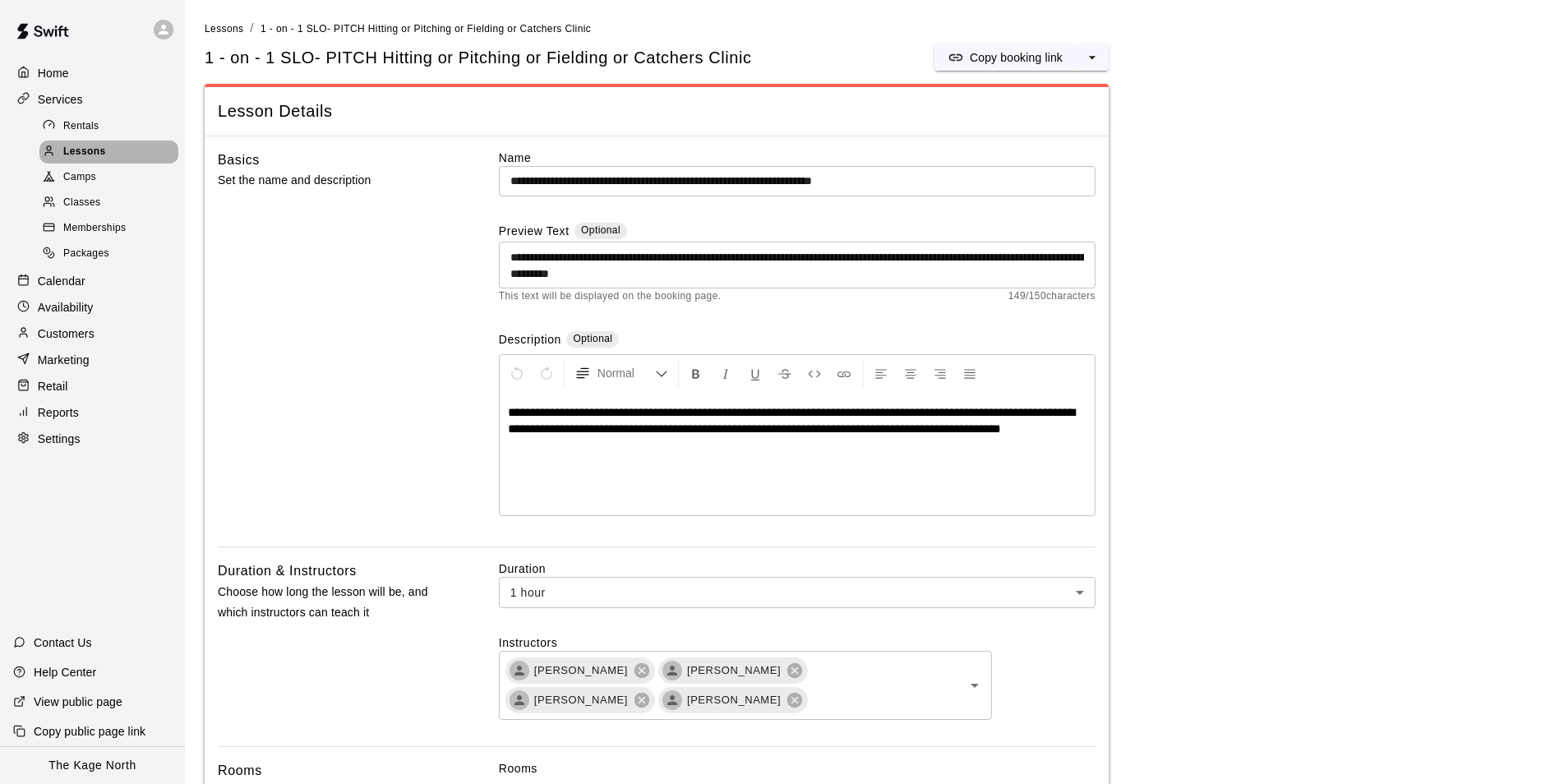
click at [92, 156] on span "Lessons" at bounding box center [84, 152] width 43 height 17
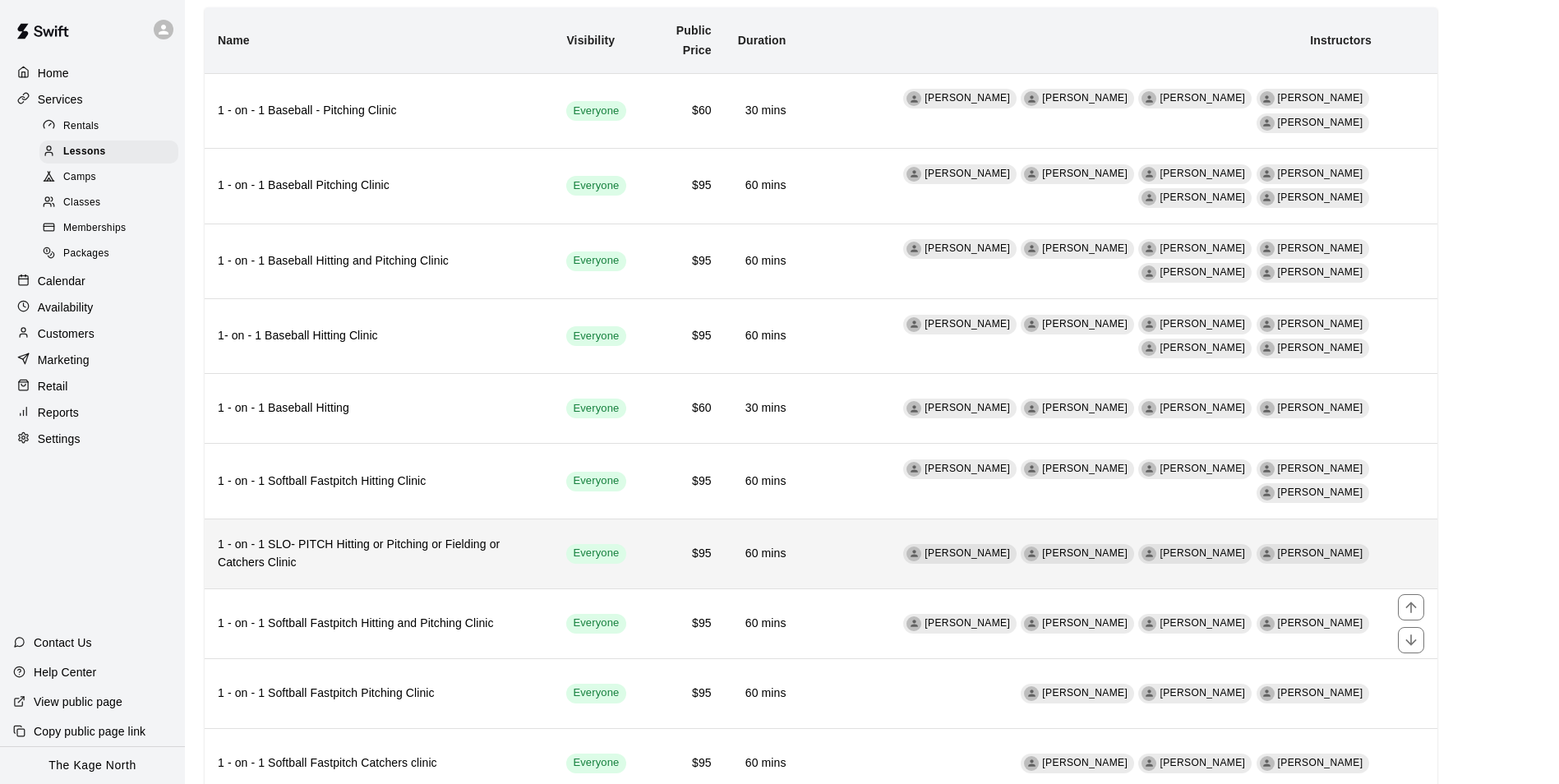
scroll to position [247, 0]
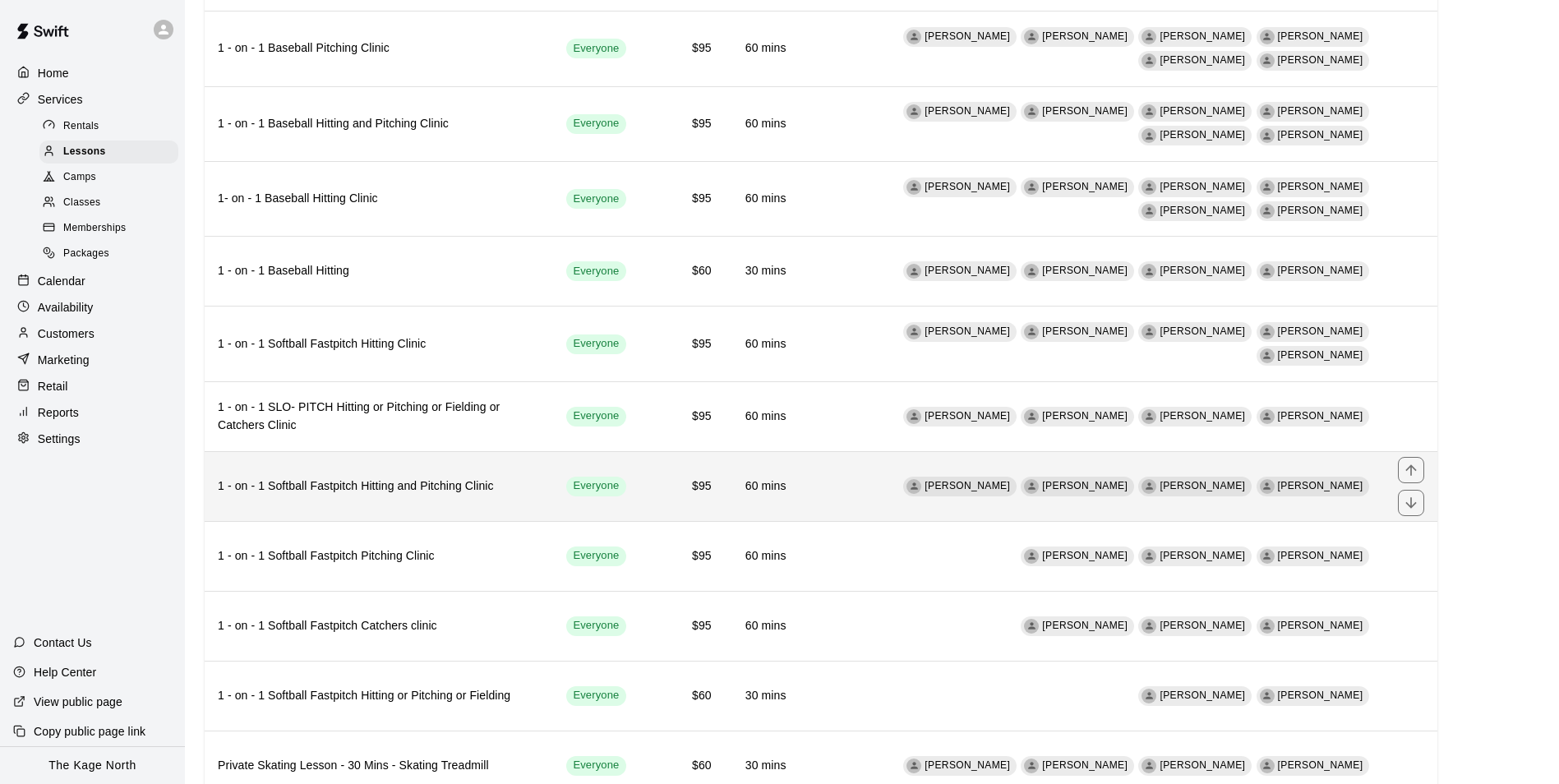
click at [428, 478] on h6 "1 - on - 1 Softball Fastpitch Hitting and Pitching Clinic" at bounding box center [378, 487] width 322 height 18
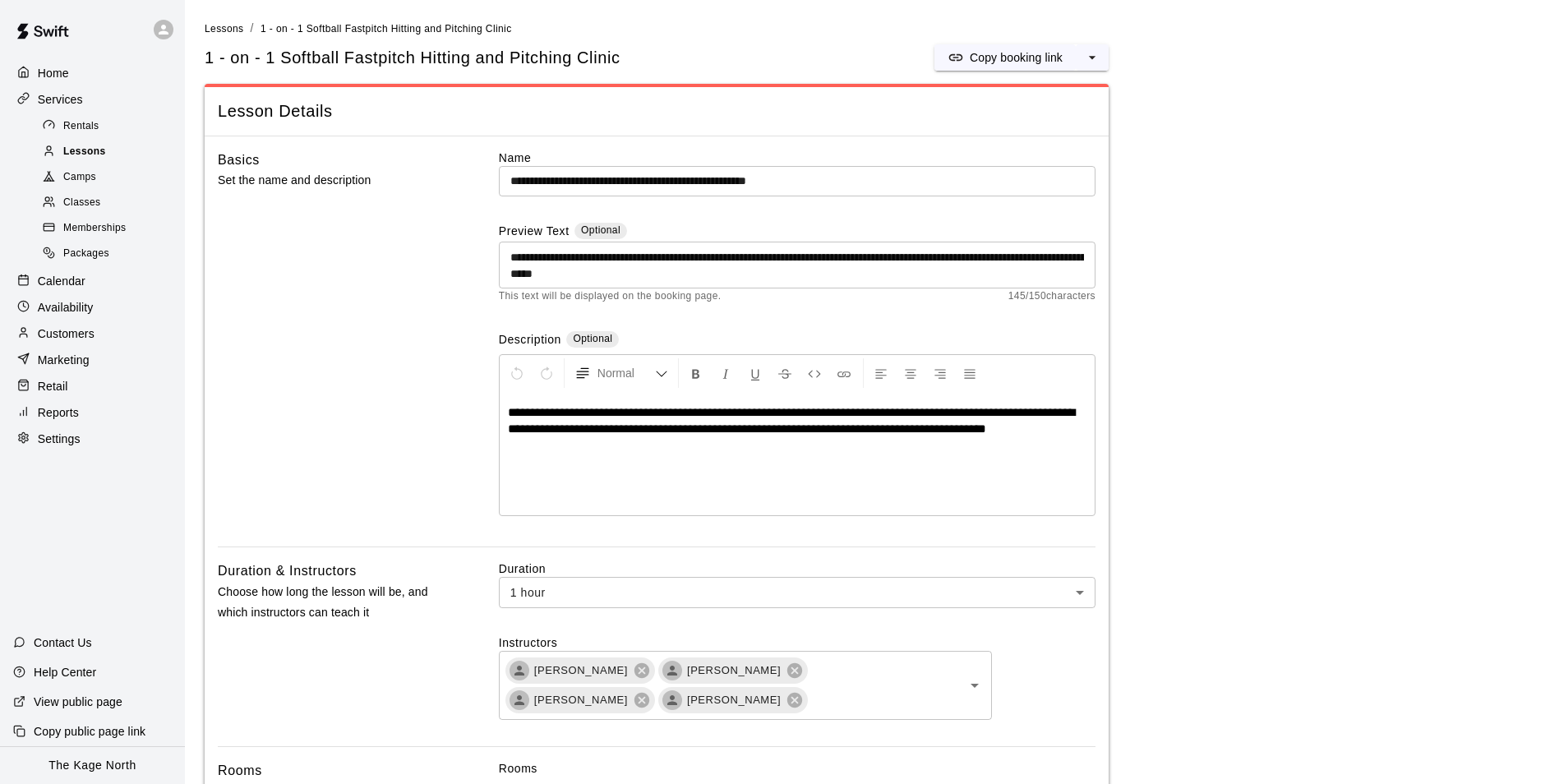
click at [87, 155] on span "Lessons" at bounding box center [84, 152] width 43 height 17
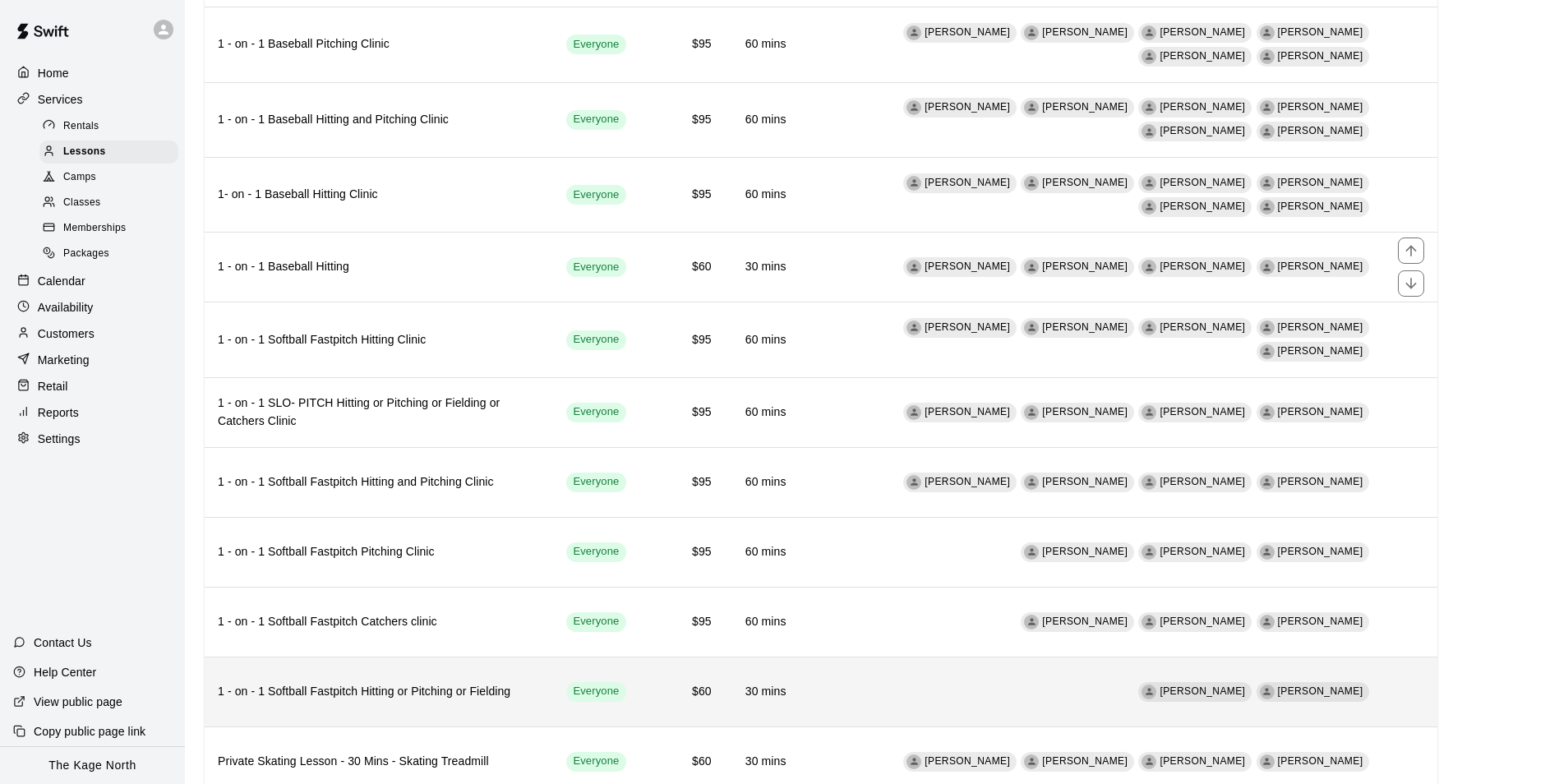
scroll to position [411, 0]
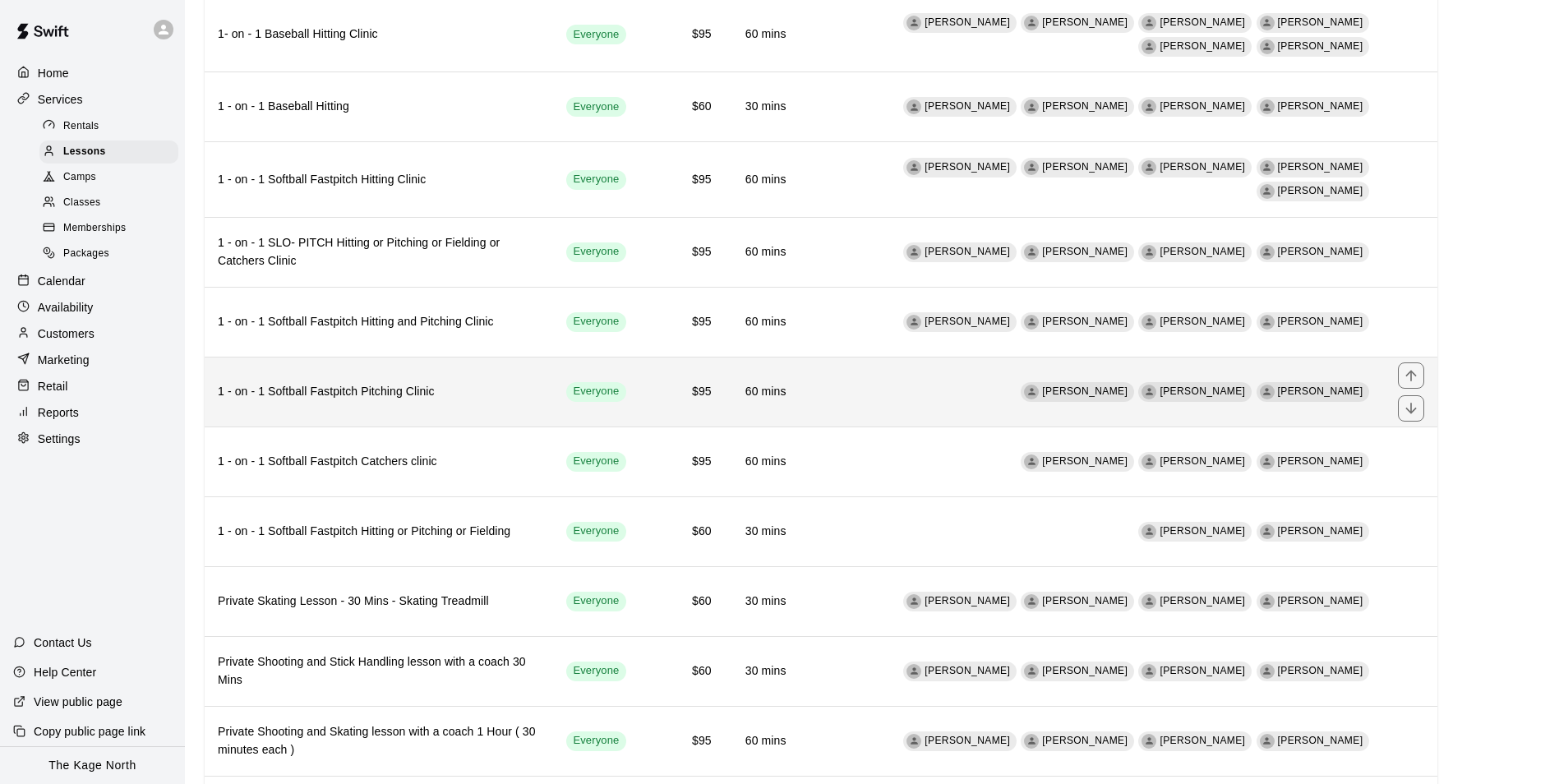
click at [421, 394] on th "1 - on - 1 Softball Fastpitch Pitching Clinic" at bounding box center [378, 392] width 349 height 70
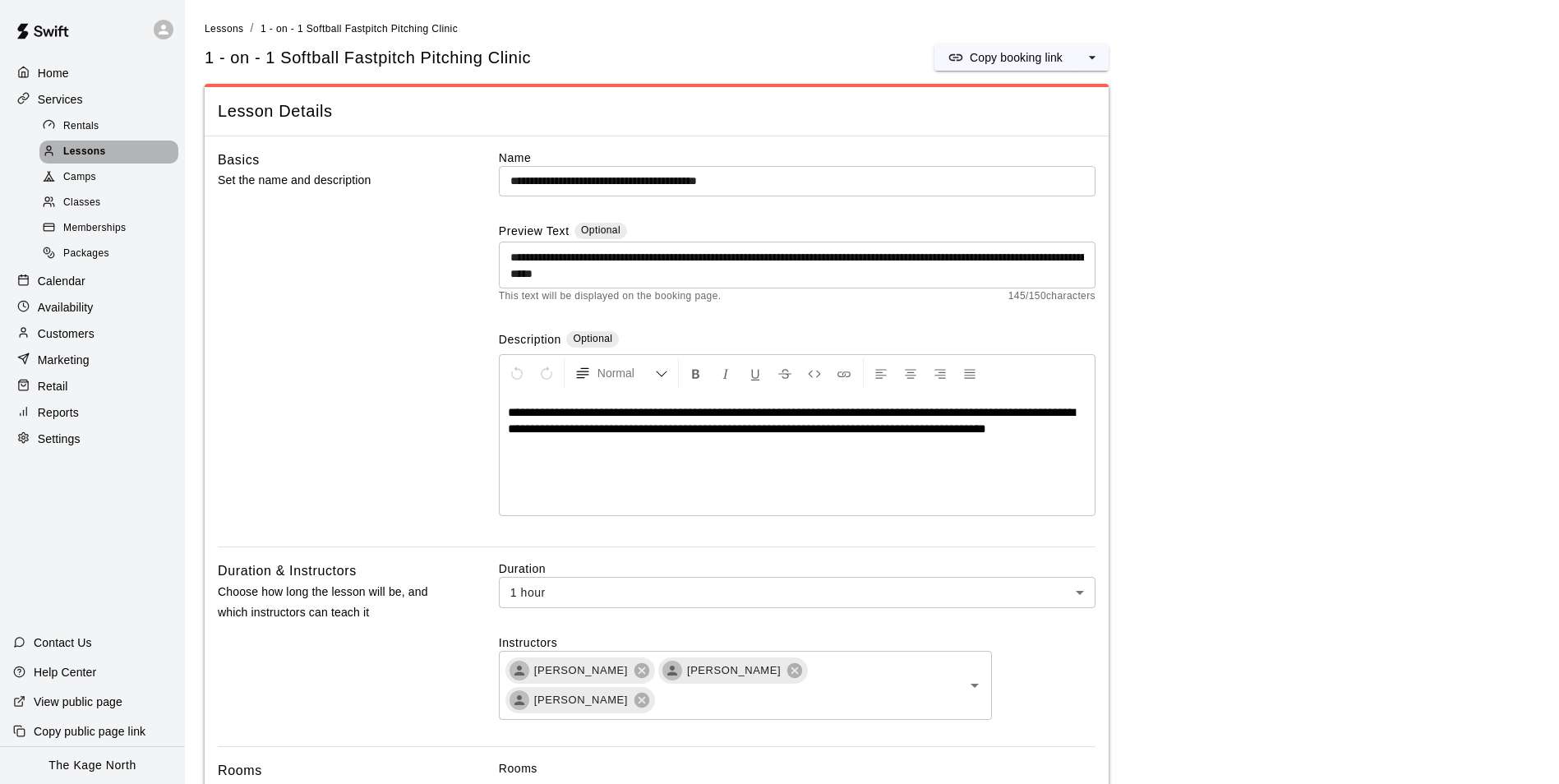
click at [94, 153] on span "Lessons" at bounding box center [84, 152] width 43 height 17
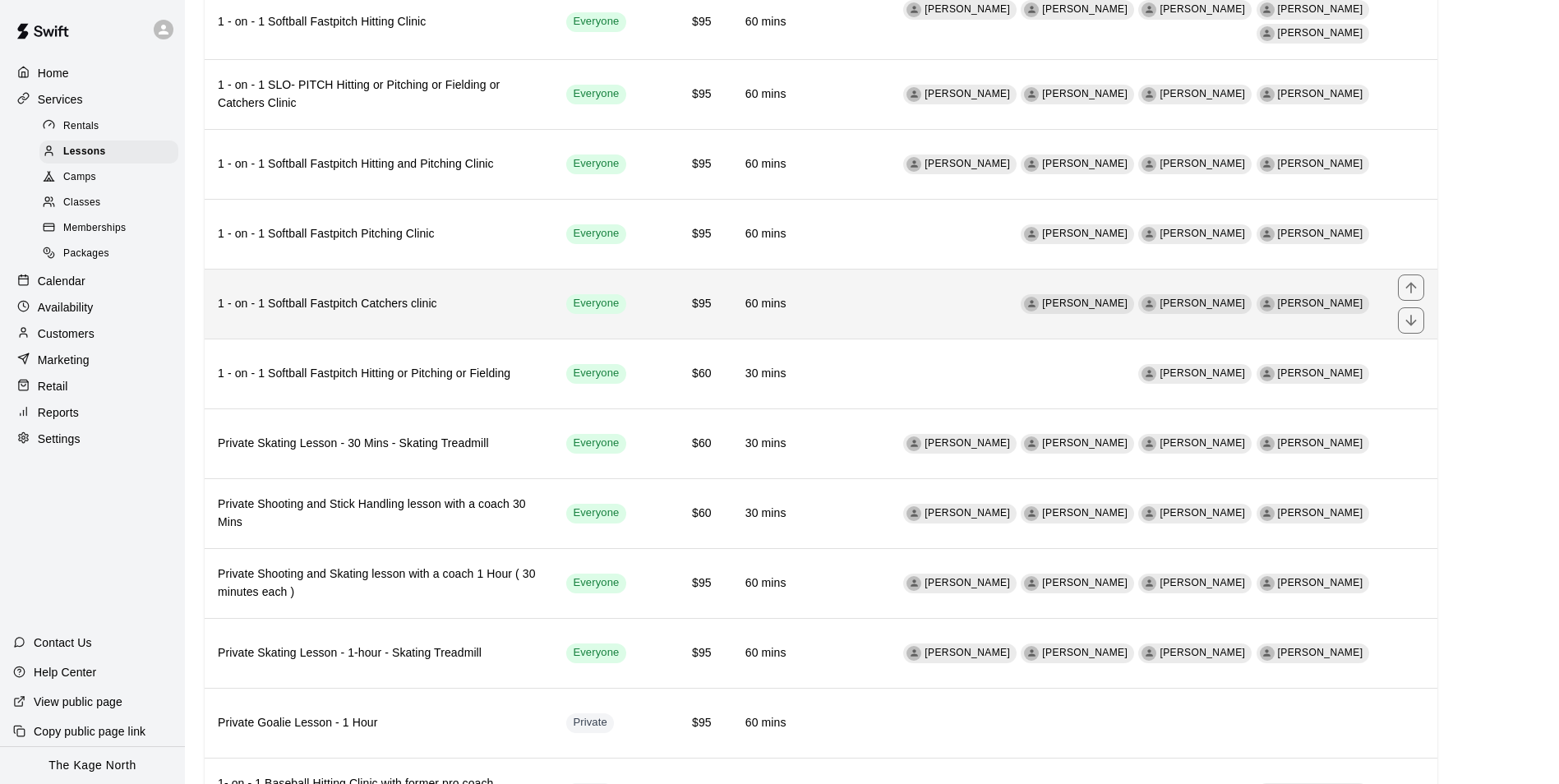
scroll to position [575, 0]
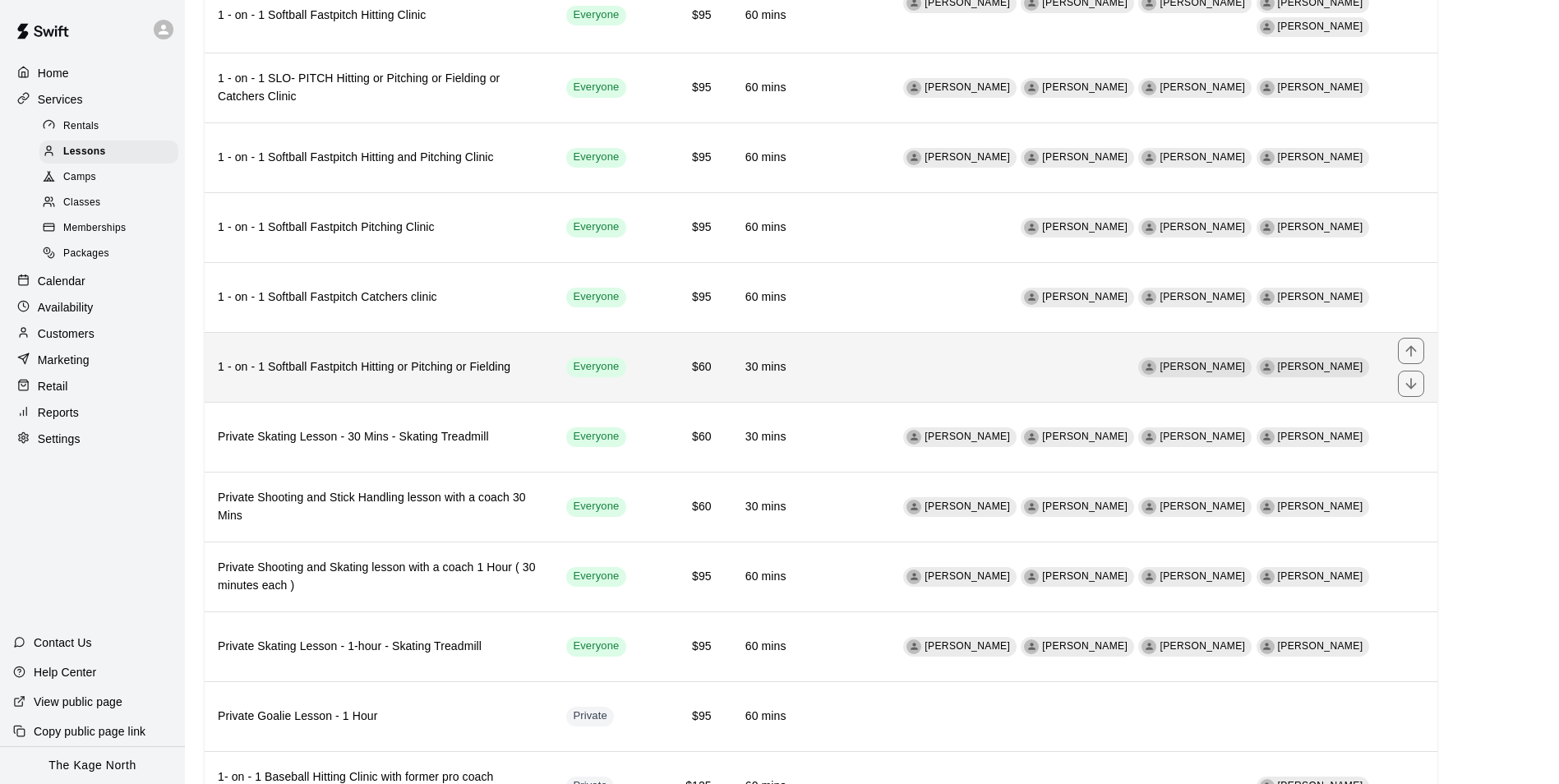
click at [405, 368] on th "1 - on - 1 Softball Fastpitch Hitting or Pitching or Fielding" at bounding box center [378, 367] width 349 height 70
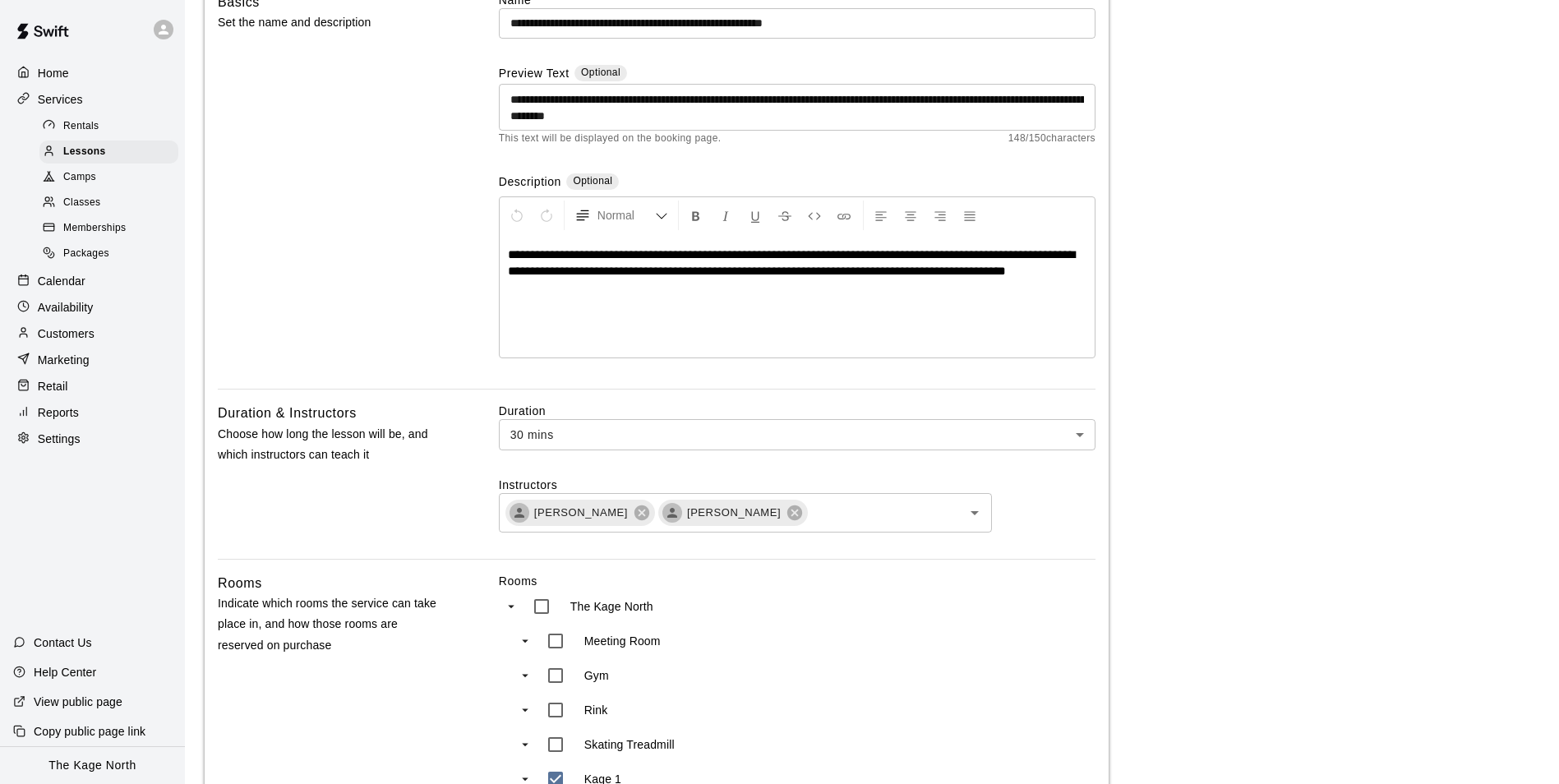
scroll to position [82, 0]
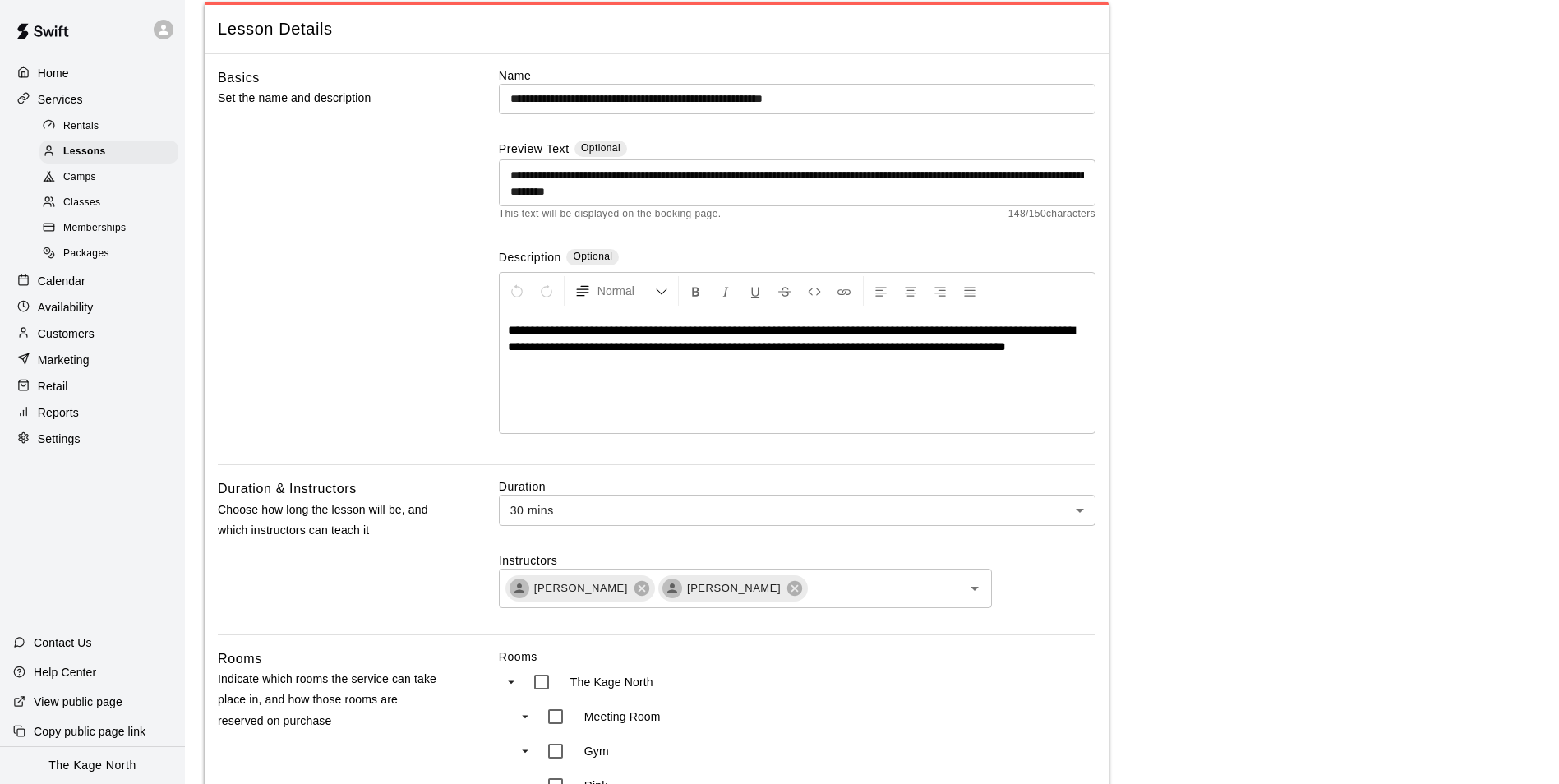
click at [888, 344] on span "**********" at bounding box center [792, 338] width 567 height 29
click at [897, 347] on span "**********" at bounding box center [792, 338] width 567 height 29
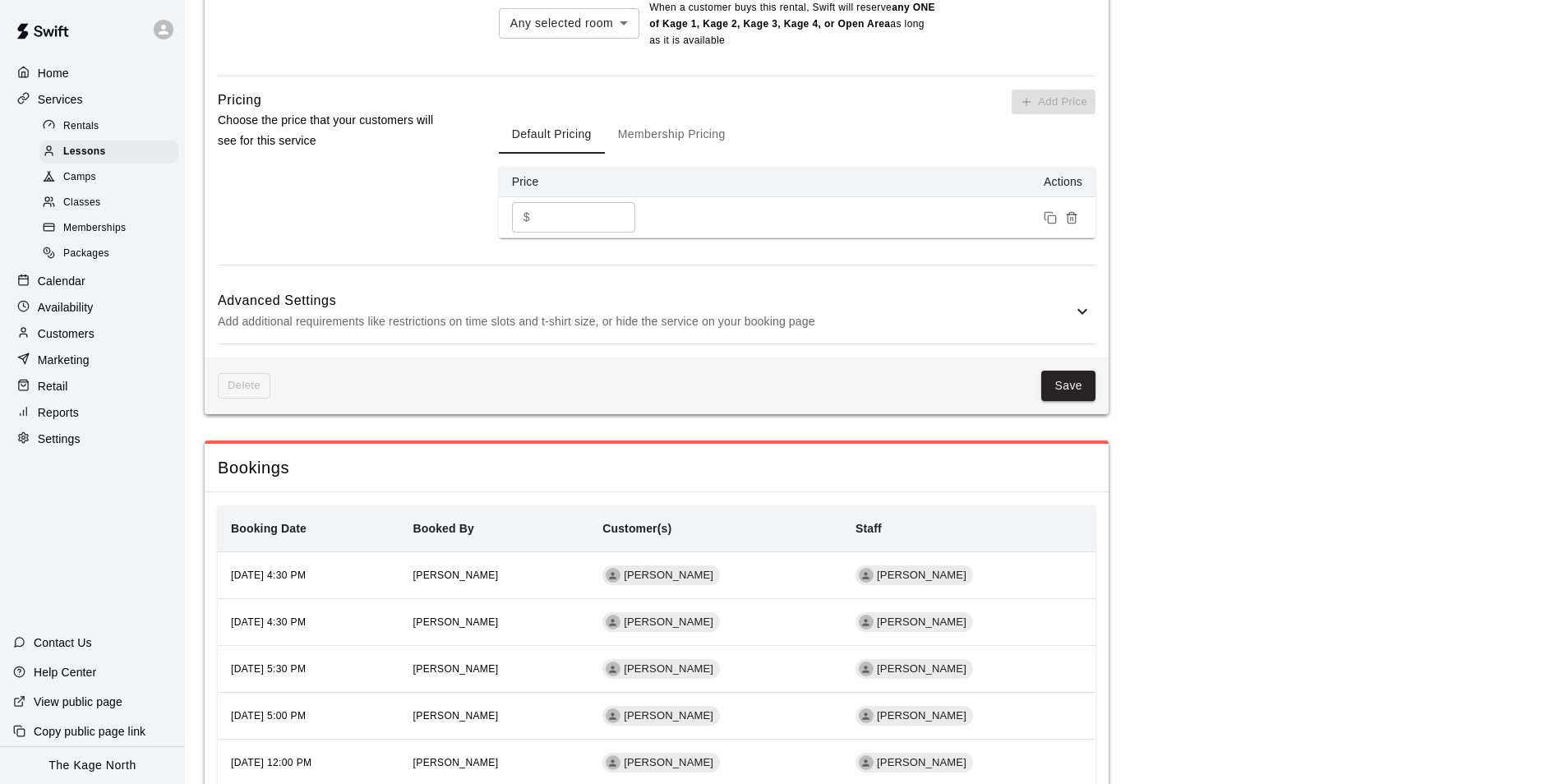
scroll to position [1151, 0]
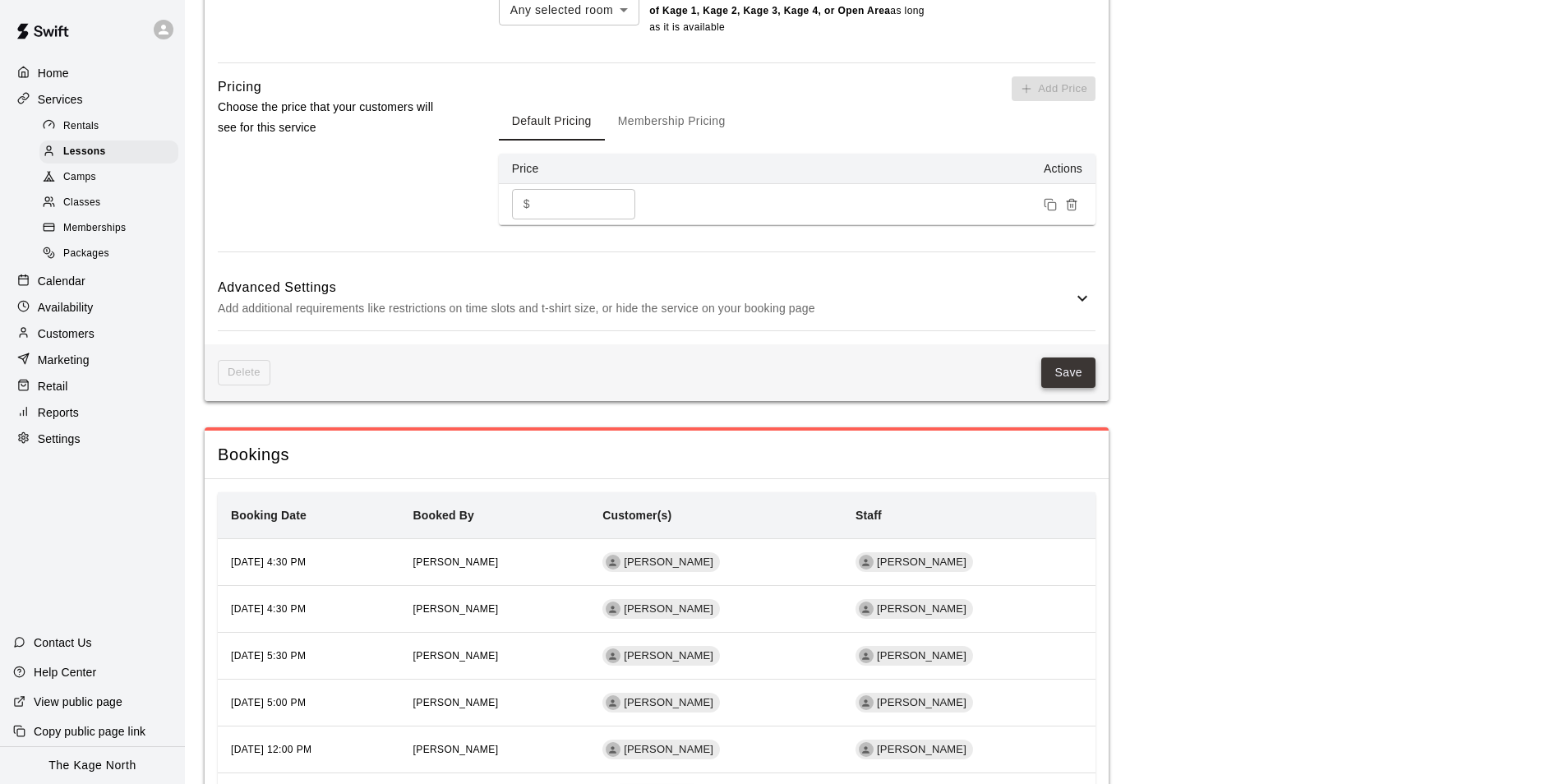
click at [1070, 375] on button "Save" at bounding box center [1069, 373] width 55 height 31
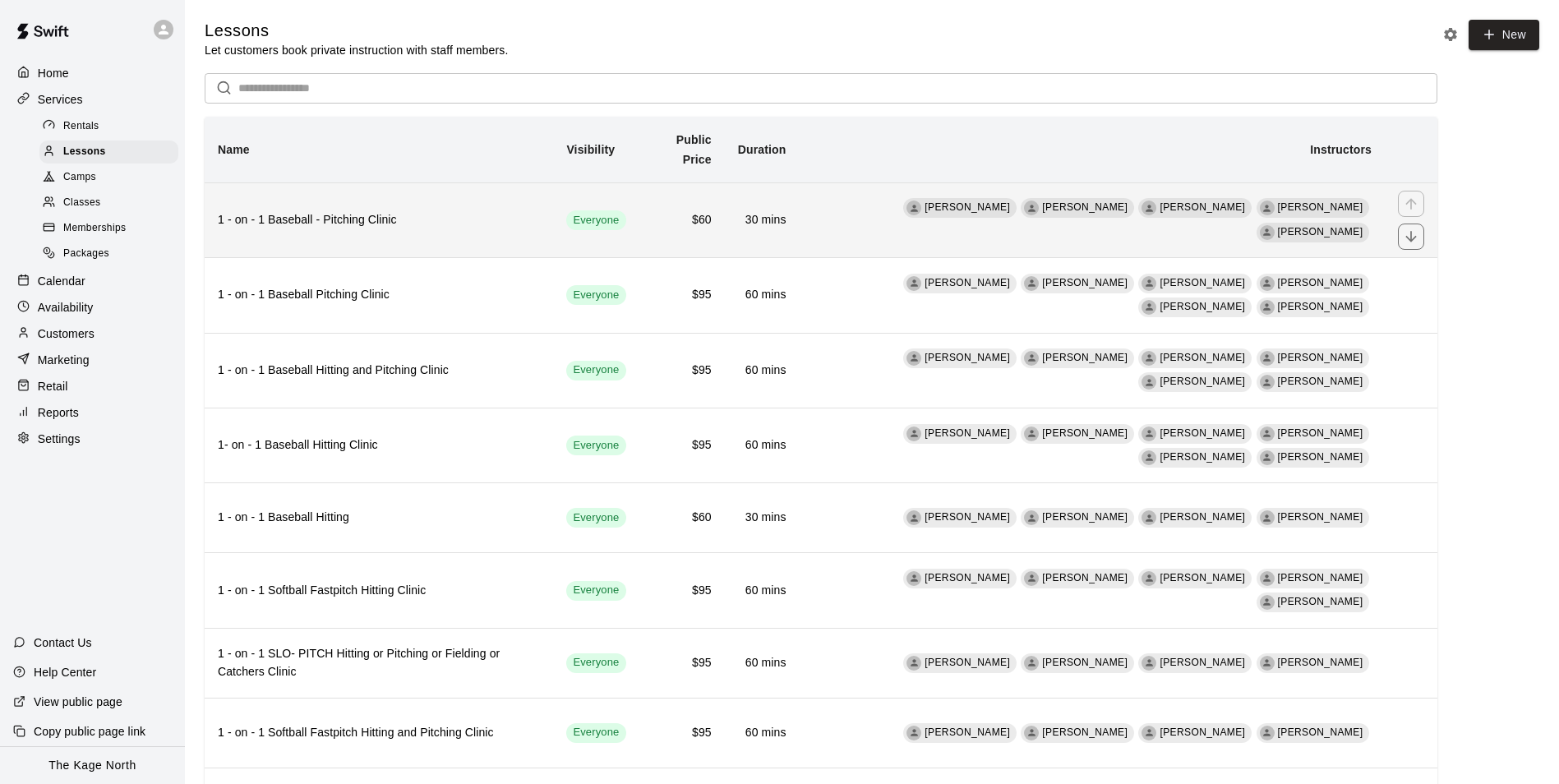
click at [450, 231] on th "1 - on - 1 Baseball - Pitching Clinic" at bounding box center [378, 219] width 349 height 75
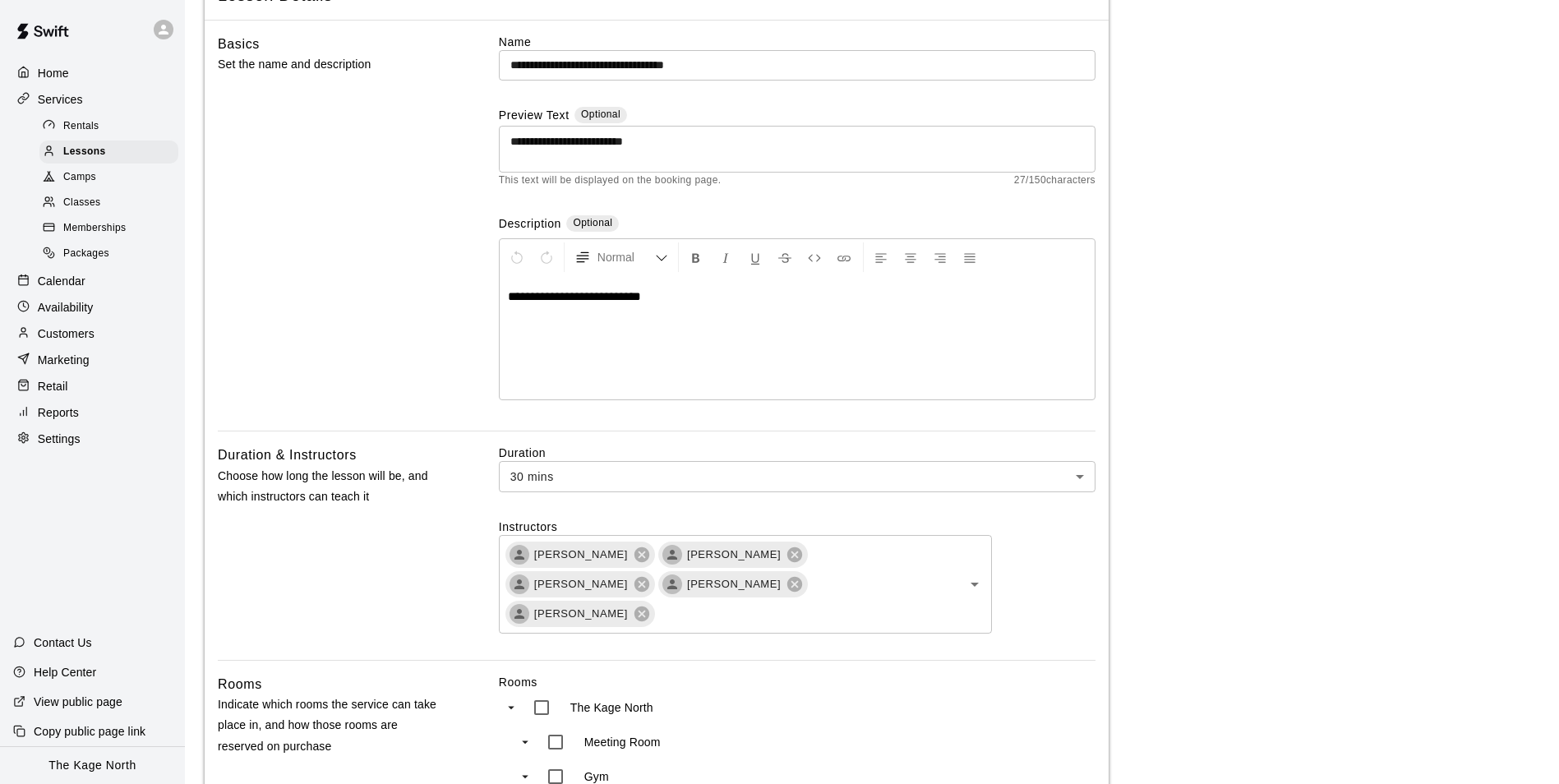
scroll to position [493, 0]
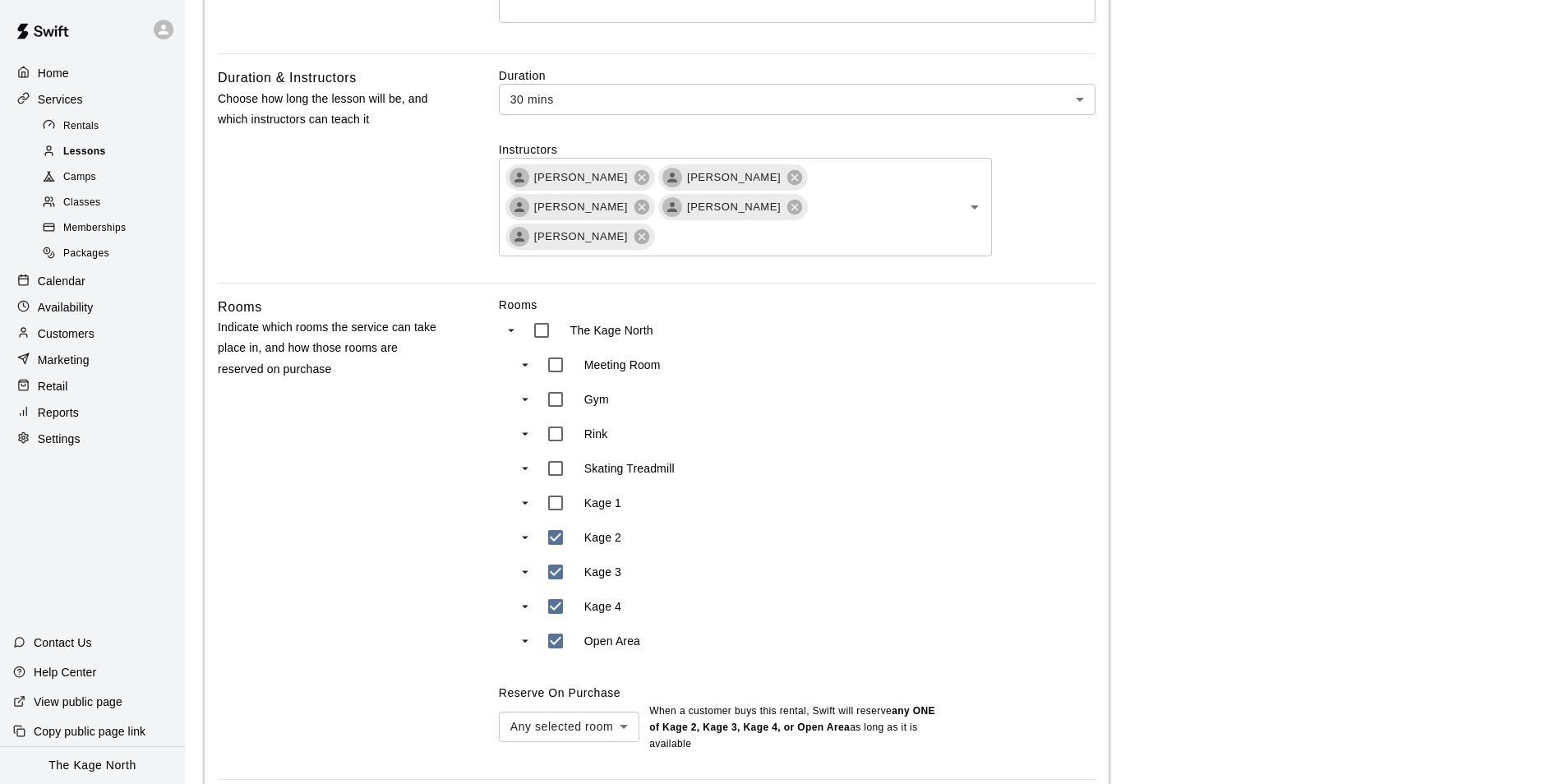
click at [94, 158] on span "Lessons" at bounding box center [84, 152] width 43 height 17
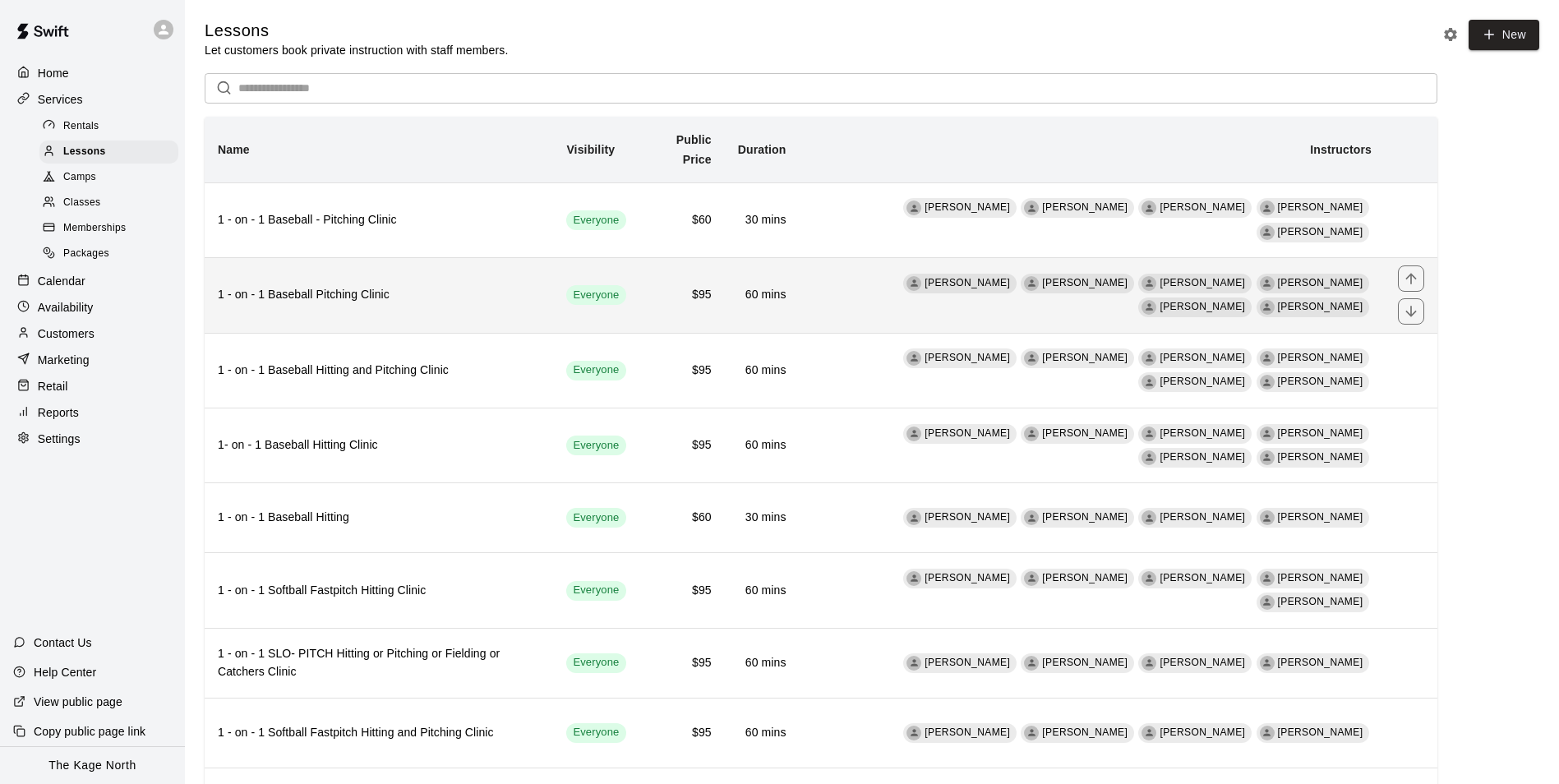
click at [436, 286] on h6 "1 - on - 1 Baseball Pitching Clinic" at bounding box center [378, 296] width 322 height 18
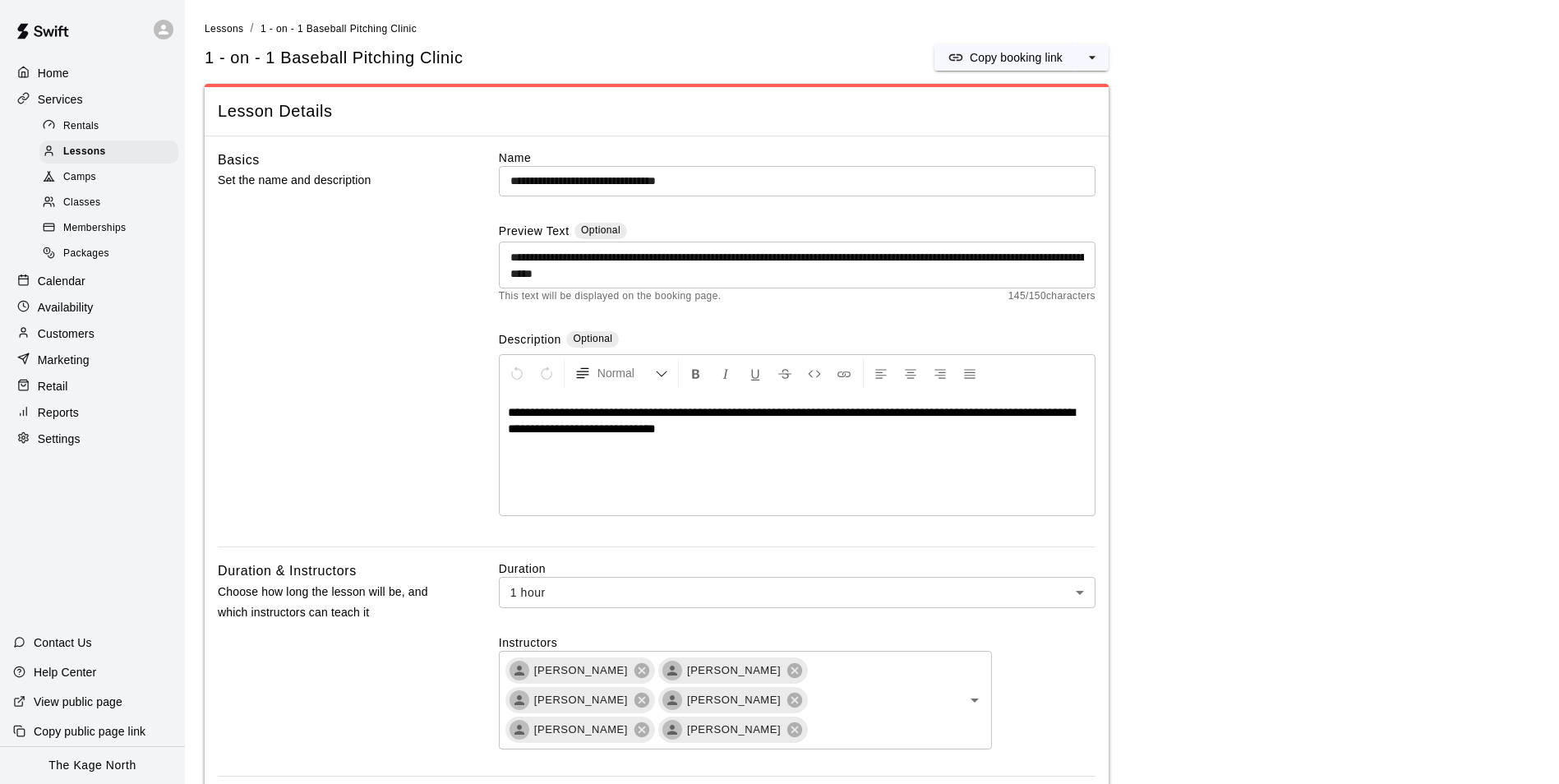
click at [83, 79] on div "Home" at bounding box center [93, 73] width 159 height 25
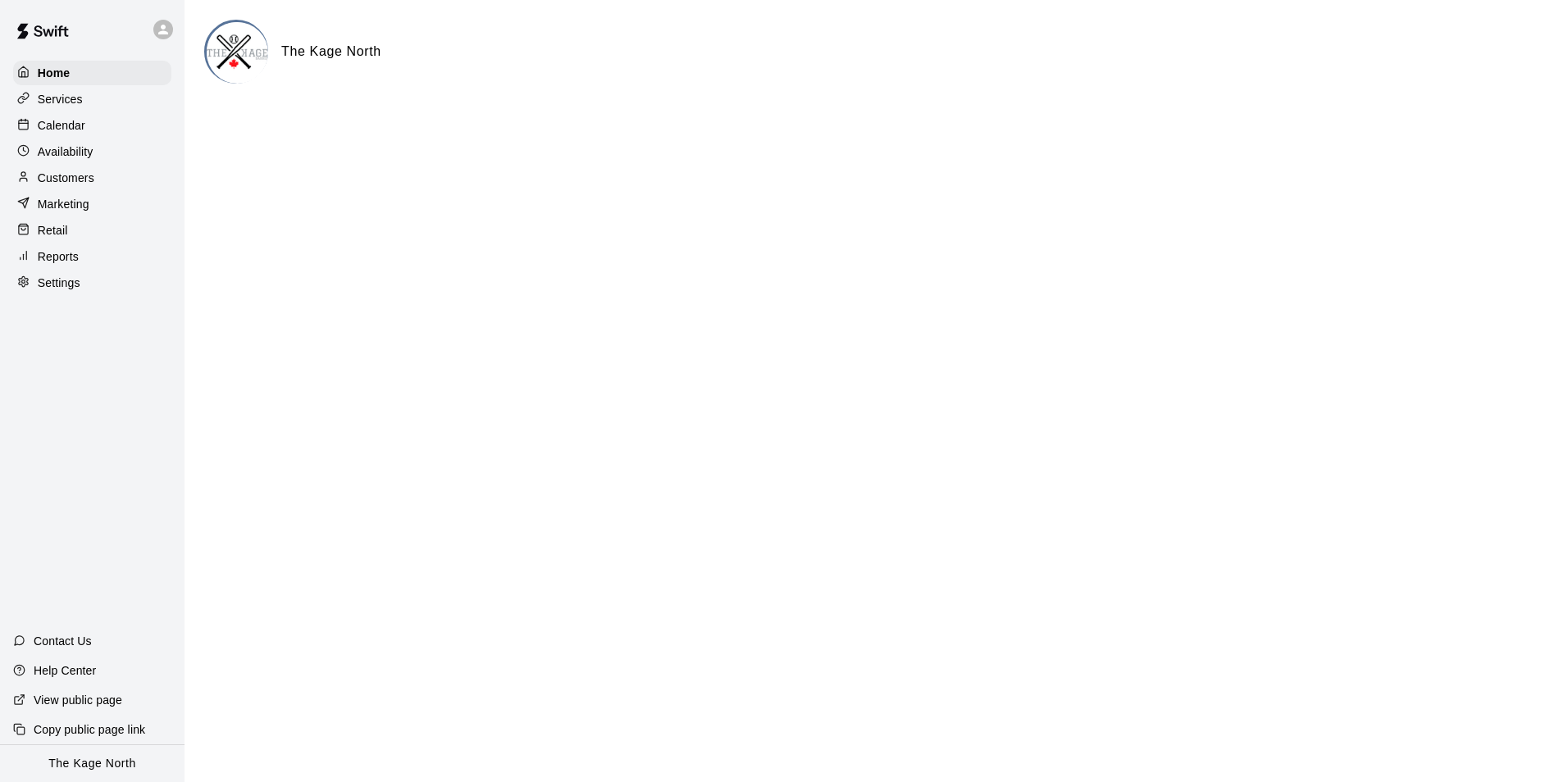
click at [75, 134] on p "Calendar" at bounding box center [62, 126] width 48 height 17
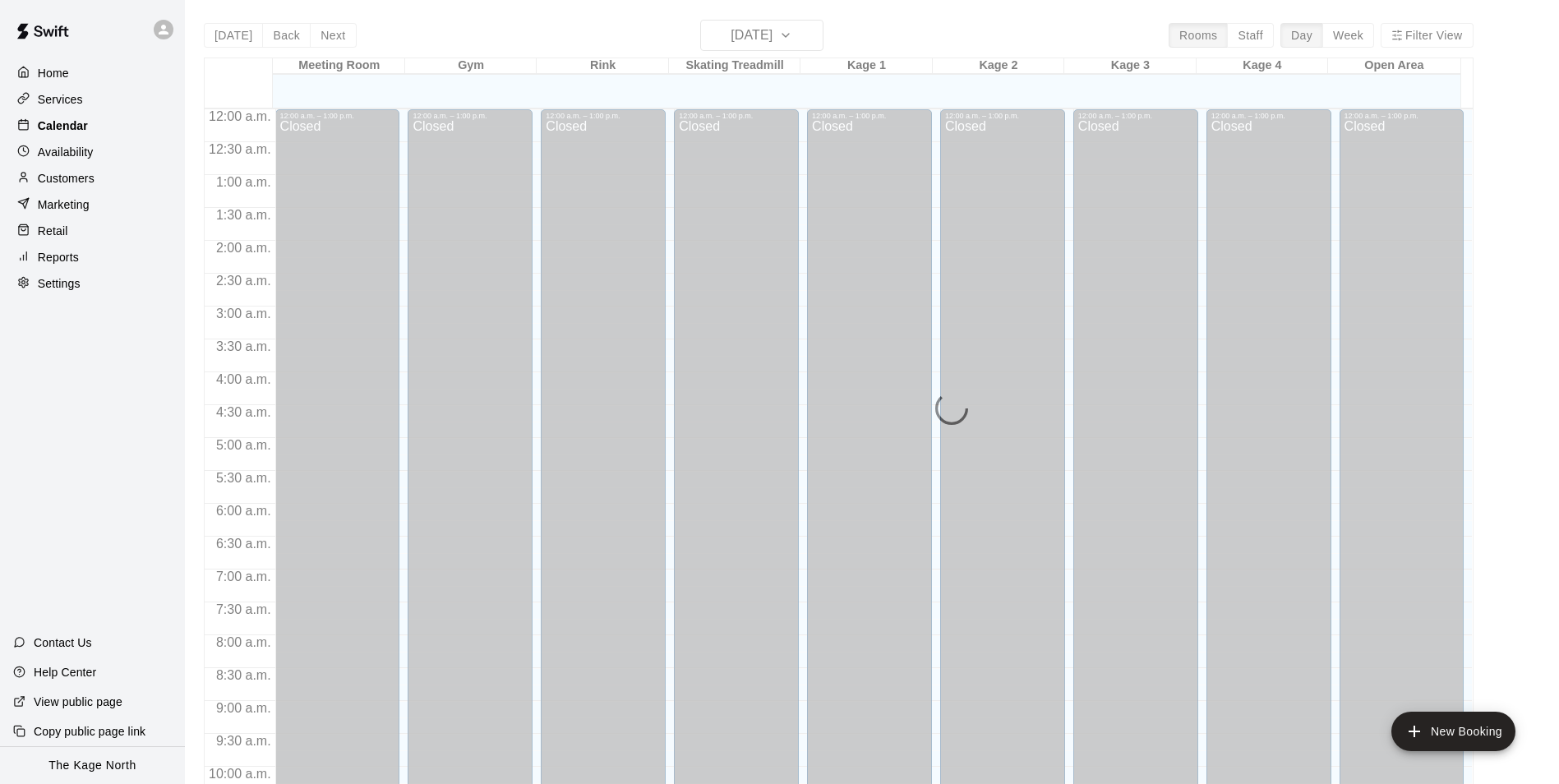
scroll to position [835, 0]
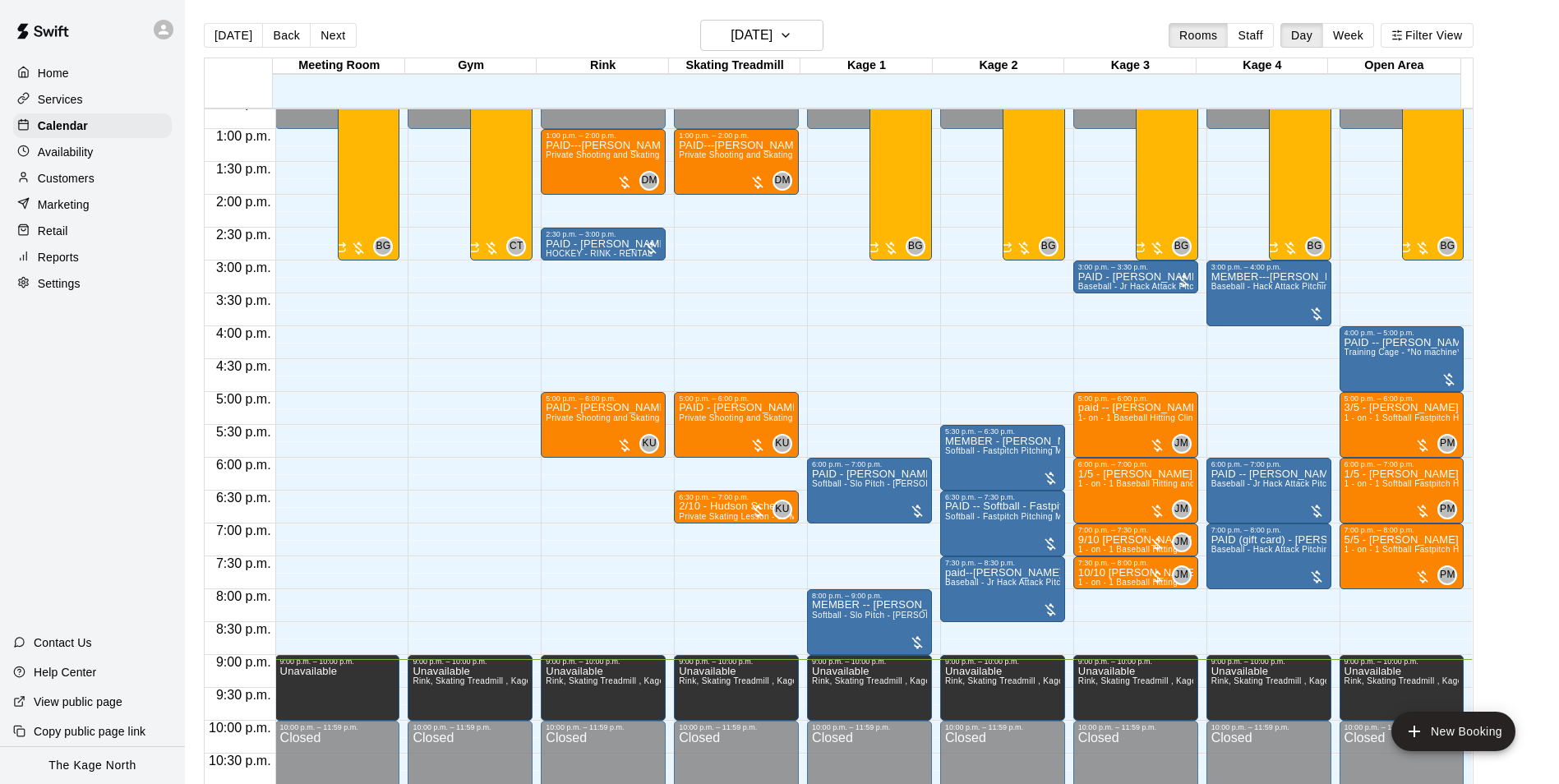
click at [84, 184] on p "Customers" at bounding box center [66, 179] width 57 height 17
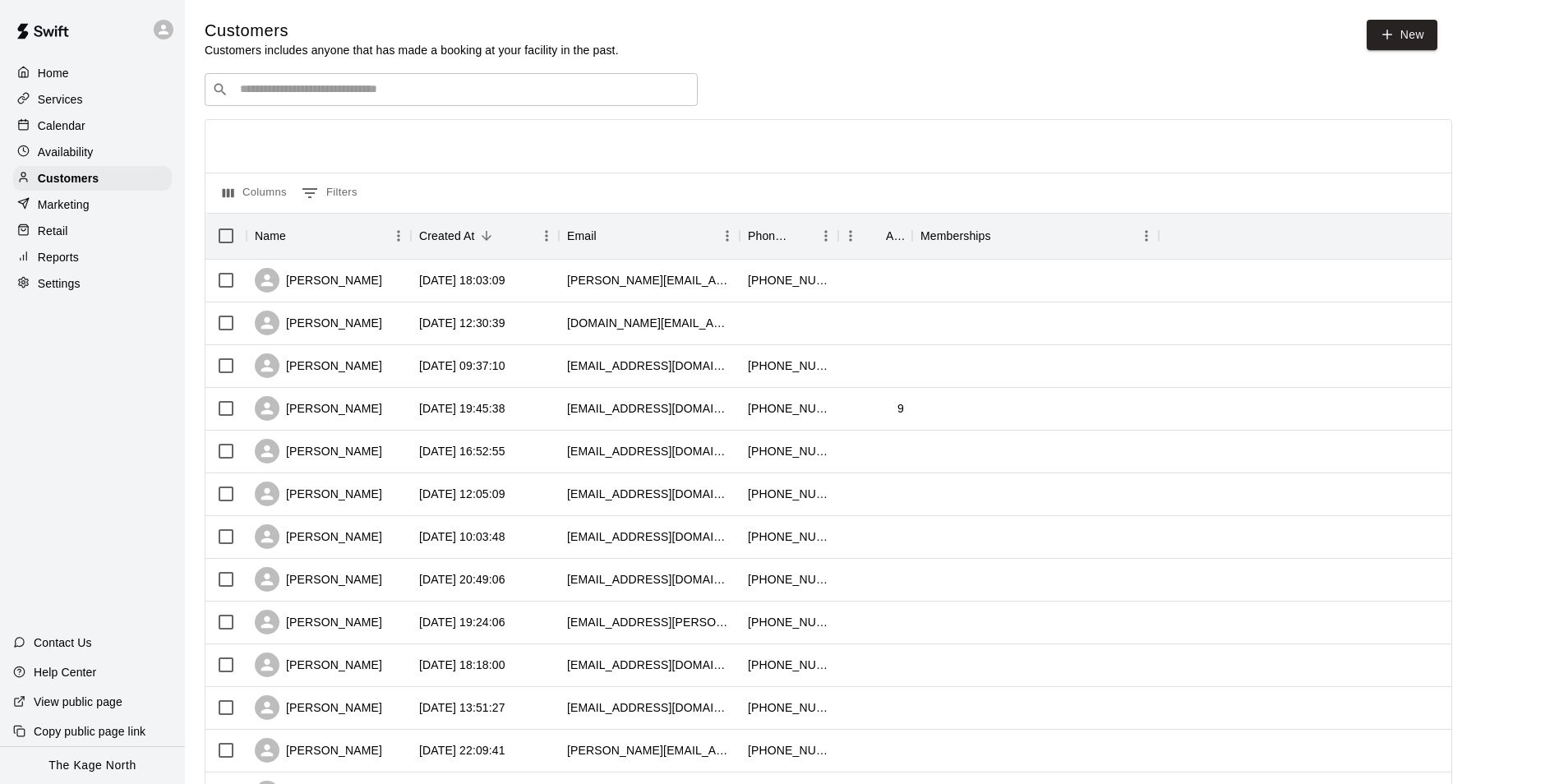
click at [301, 89] on input "Search customers by name or email" at bounding box center [463, 89] width 455 height 17
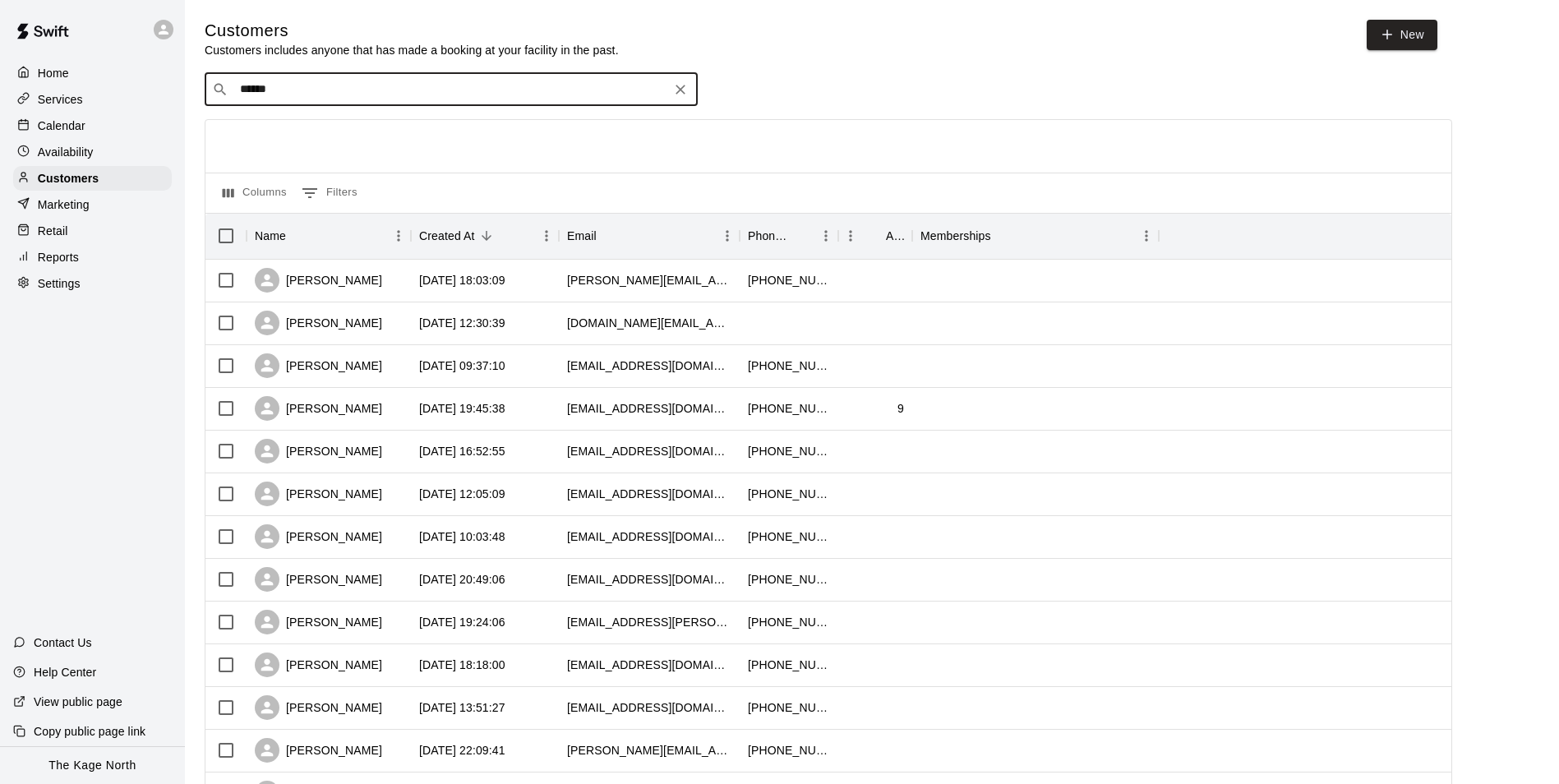
type input "******"
click at [79, 130] on p "Calendar" at bounding box center [62, 126] width 48 height 17
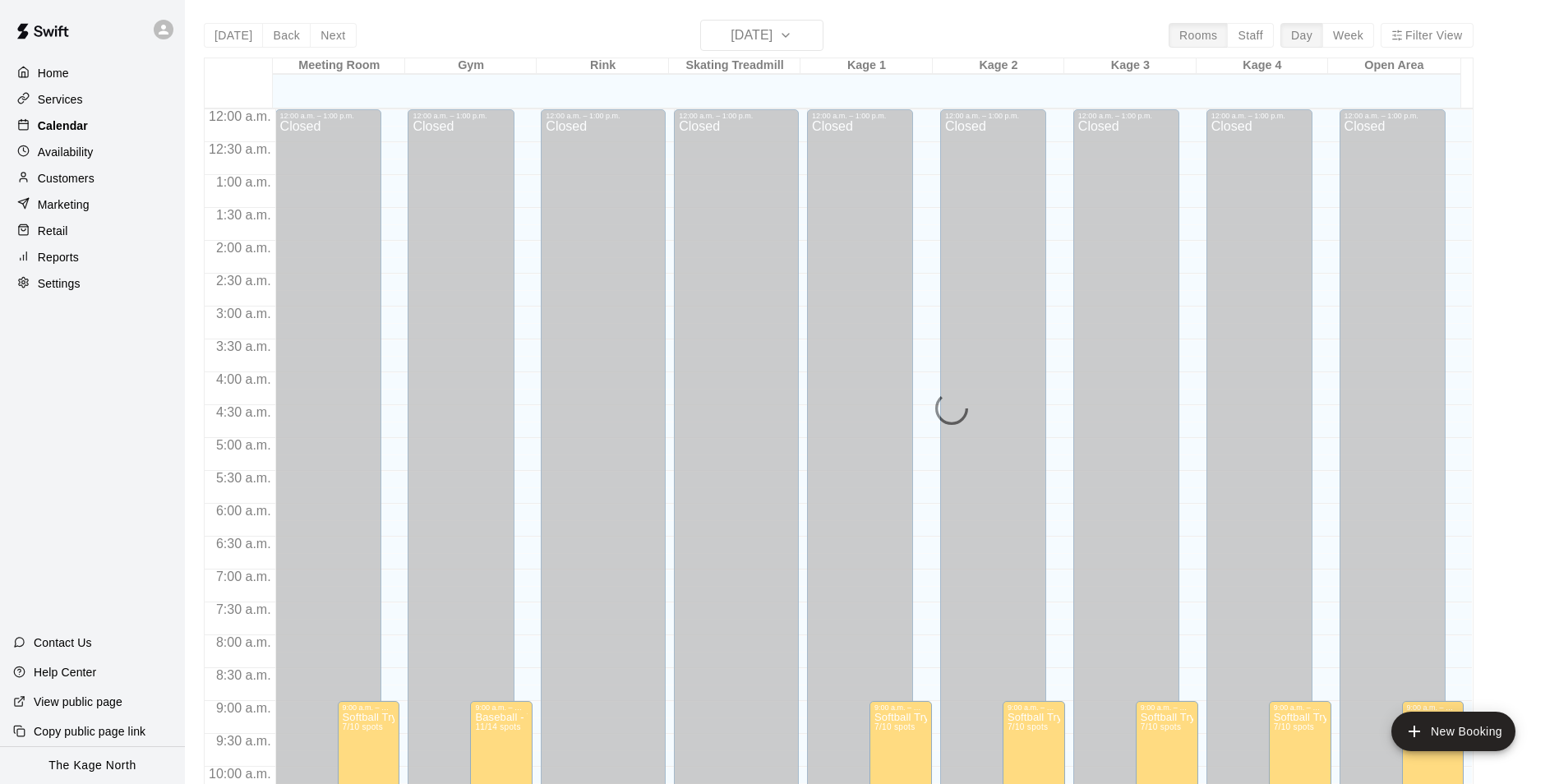
scroll to position [835, 0]
